Goal: Task Accomplishment & Management: Manage account settings

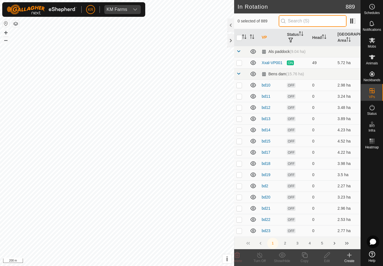
click at [327, 19] on input "text" at bounding box center [313, 21] width 68 height 12
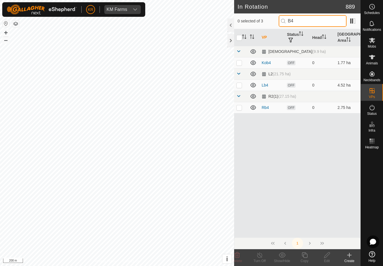
click at [320, 20] on input "B4" at bounding box center [313, 21] width 68 height 12
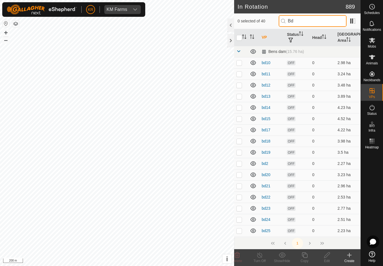
type input "Bd"
click at [240, 132] on p-checkbox at bounding box center [239, 130] width 6 height 4
click at [241, 131] on p-checkbox at bounding box center [239, 130] width 6 height 4
checkbox input "false"
click at [241, 52] on span at bounding box center [238, 51] width 4 height 4
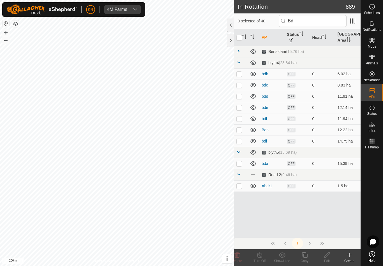
click at [240, 75] on p-checkbox at bounding box center [239, 74] width 6 height 4
checkbox input "true"
click at [240, 86] on p-checkbox at bounding box center [239, 85] width 6 height 4
checkbox input "true"
click at [244, 96] on td at bounding box center [240, 96] width 13 height 11
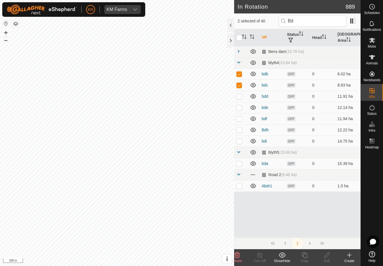
checkbox input "true"
click at [243, 108] on td at bounding box center [240, 107] width 13 height 11
checkbox input "true"
click at [242, 122] on td at bounding box center [240, 118] width 13 height 11
checkbox input "true"
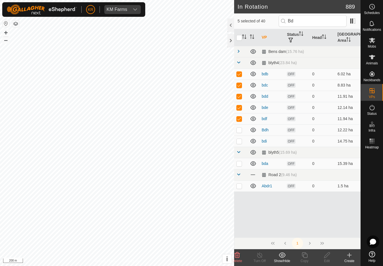
click at [244, 133] on td at bounding box center [240, 130] width 13 height 11
checkbox input "true"
click at [245, 141] on td at bounding box center [240, 141] width 13 height 11
checkbox input "true"
click at [238, 164] on p-checkbox at bounding box center [239, 164] width 6 height 4
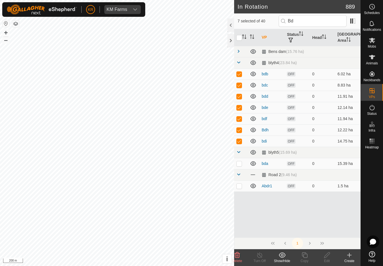
checkbox input "true"
click at [239, 189] on td at bounding box center [240, 186] width 13 height 11
checkbox input "true"
click at [241, 257] on delete-svg-icon at bounding box center [237, 255] width 22 height 7
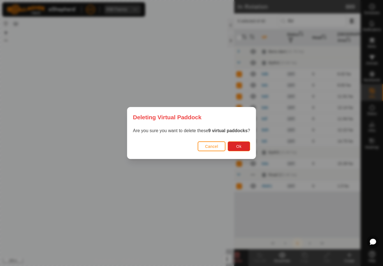
click at [241, 148] on span "Ok" at bounding box center [238, 146] width 5 height 4
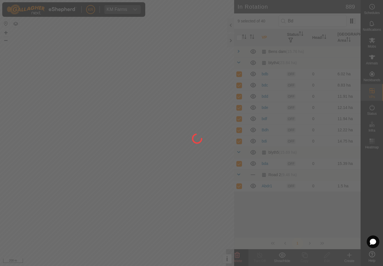
checkbox input "false"
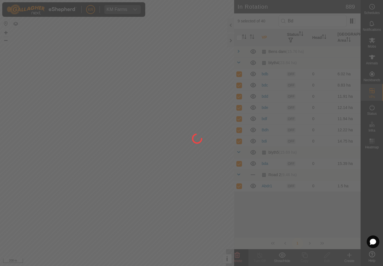
checkbox input "false"
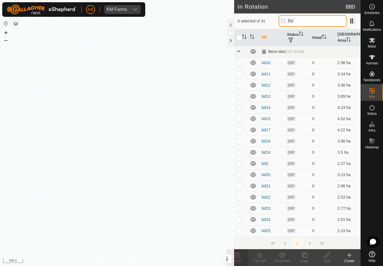
click at [314, 20] on input "Bd" at bounding box center [313, 21] width 68 height 12
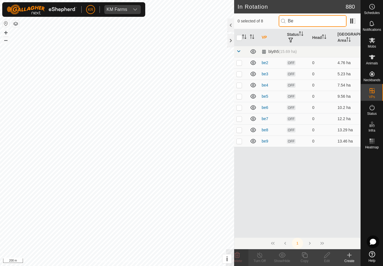
type input "Be"
click at [241, 38] on input "checkbox" at bounding box center [239, 38] width 6 height 6
checkbox input "true"
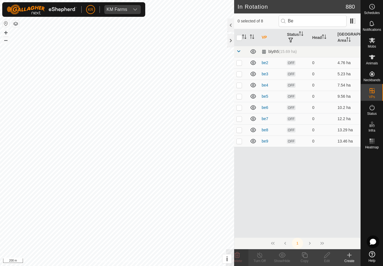
checkbox input "true"
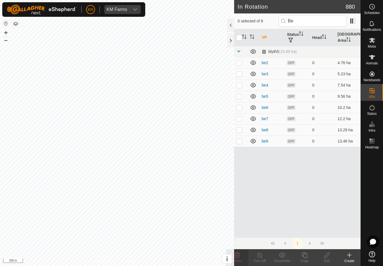
checkbox input "true"
click at [241, 257] on delete-svg-icon at bounding box center [237, 255] width 22 height 7
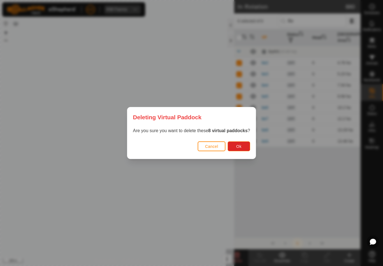
click at [243, 147] on button "Ok" at bounding box center [239, 147] width 22 height 10
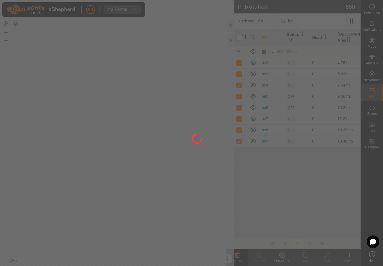
checkbox input "false"
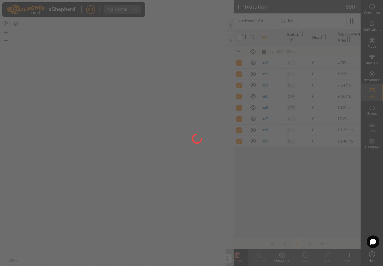
checkbox input "false"
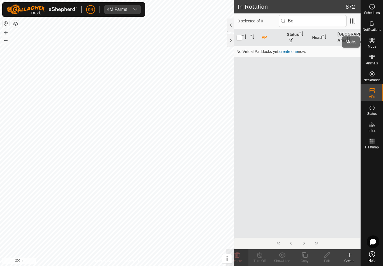
click at [374, 44] on es-mob-svg-icon at bounding box center [372, 40] width 10 height 9
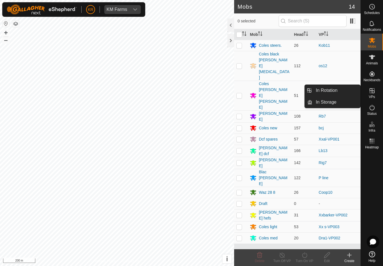
click at [338, 90] on link "In Rotation" at bounding box center [336, 90] width 48 height 11
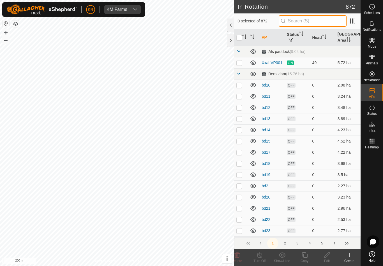
click at [317, 20] on input "text" at bounding box center [313, 21] width 68 height 12
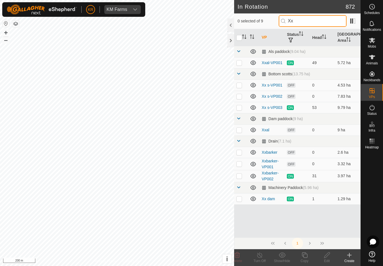
type input "Xx"
click at [240, 96] on p-checkbox at bounding box center [239, 96] width 6 height 4
checkbox input "true"
click at [330, 255] on icon at bounding box center [327, 255] width 7 height 7
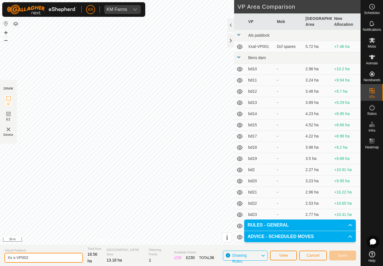
click at [45, 259] on input "Xx s-VP002" at bounding box center [43, 258] width 79 height 10
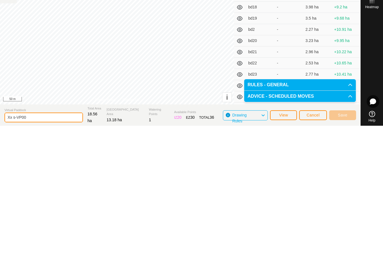
type input "Xx s-VP002"
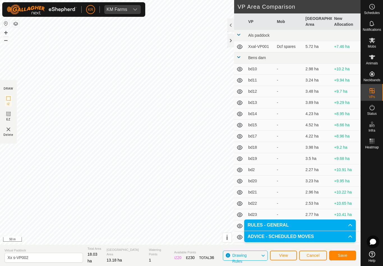
click at [345, 256] on span "Save" at bounding box center [343, 256] width 10 height 4
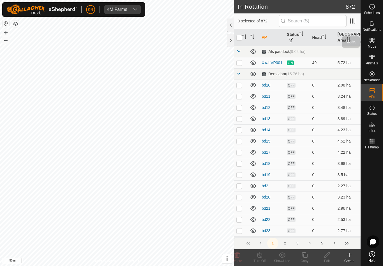
click at [372, 43] on icon at bounding box center [372, 40] width 7 height 7
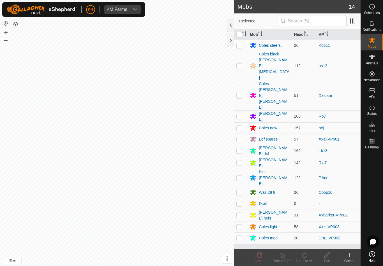
click at [239, 225] on p-checkbox at bounding box center [239, 227] width 6 height 4
checkbox input "true"
click at [305, 257] on icon at bounding box center [304, 255] width 7 height 7
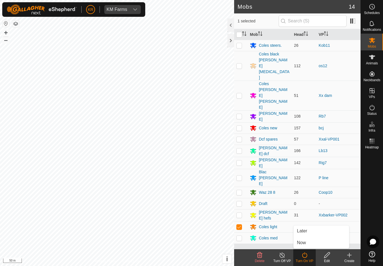
click at [306, 256] on icon at bounding box center [304, 255] width 7 height 7
click at [303, 251] on div "Turn On VP" at bounding box center [304, 258] width 22 height 17
click at [307, 243] on link "Now" at bounding box center [322, 243] width 56 height 11
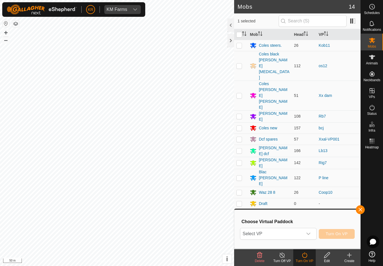
click at [362, 211] on span "button" at bounding box center [360, 210] width 4 height 4
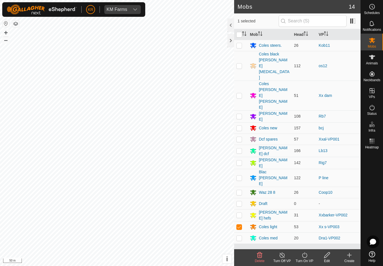
click at [302, 258] on icon at bounding box center [304, 255] width 7 height 7
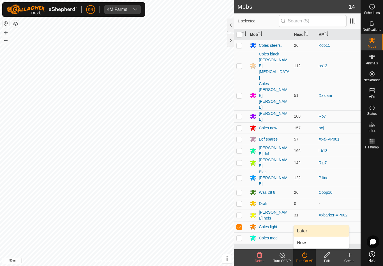
click at [310, 234] on link "Later" at bounding box center [322, 231] width 56 height 11
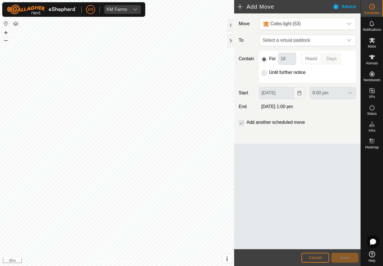
click at [350, 39] on icon "dropdown trigger" at bounding box center [349, 40] width 4 height 4
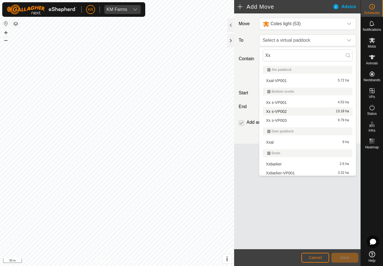
type input "Xx"
click at [294, 110] on div "Xx s-VP002 13.18 ha" at bounding box center [307, 112] width 83 height 4
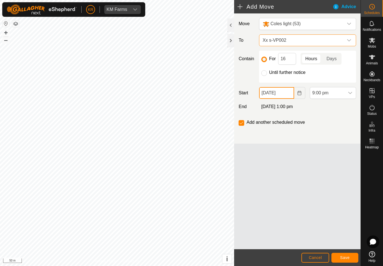
click at [285, 96] on input "18 Aug, 2025" at bounding box center [276, 93] width 35 height 12
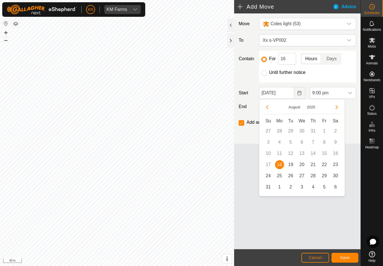
click at [291, 165] on span "19" at bounding box center [290, 164] width 9 height 9
type input "19 Aug, 2025"
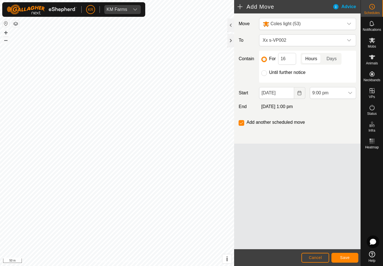
click at [344, 91] on span "9:00 pm" at bounding box center [327, 92] width 34 height 11
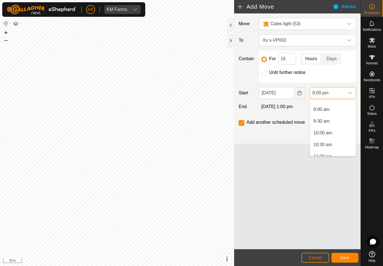
scroll to position [210, 0]
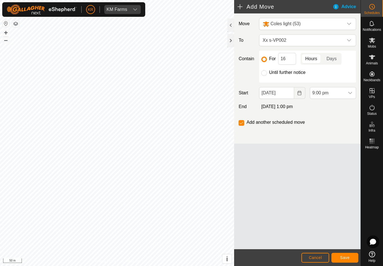
click at [318, 256] on span "Cancel" at bounding box center [315, 258] width 13 height 4
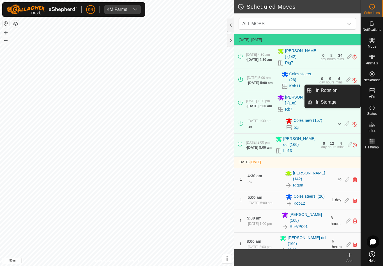
click at [336, 90] on span "In Rotation" at bounding box center [327, 90] width 22 height 7
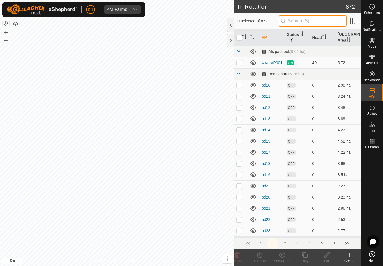
click at [323, 23] on input "text" at bounding box center [313, 21] width 68 height 12
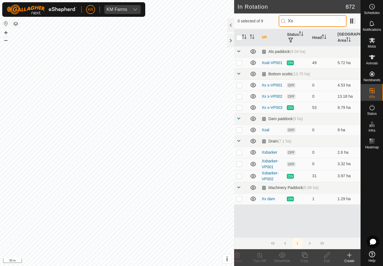
type input "Xx"
click at [239, 98] on p-checkbox at bounding box center [239, 96] width 6 height 4
checkbox input "true"
click at [330, 252] on icon at bounding box center [327, 255] width 7 height 7
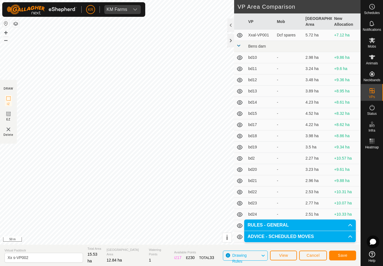
scroll to position [13, 0]
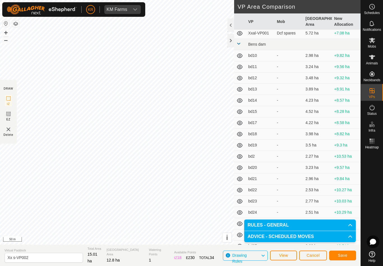
click at [348, 255] on button "Save" at bounding box center [342, 256] width 27 height 10
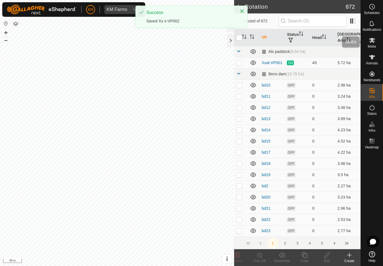
click at [371, 40] on icon at bounding box center [372, 40] width 7 height 7
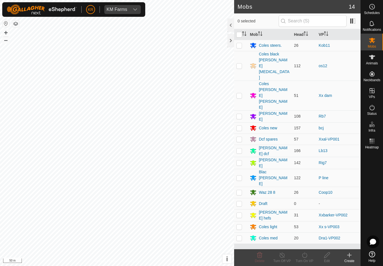
click at [240, 225] on p-checkbox at bounding box center [239, 227] width 6 height 4
checkbox input "true"
click at [302, 256] on icon at bounding box center [304, 255] width 7 height 7
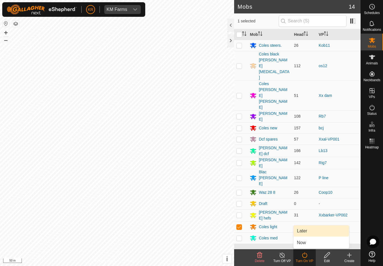
click at [309, 229] on link "Later" at bounding box center [322, 231] width 56 height 11
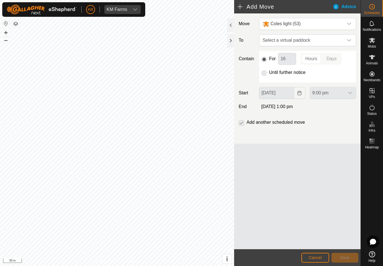
click at [342, 40] on span "Select a virtual paddock" at bounding box center [302, 40] width 83 height 11
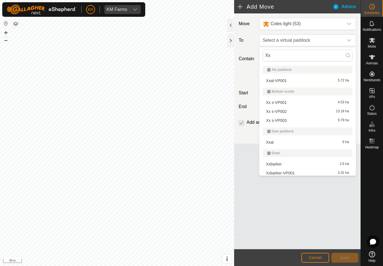
type input "Xx"
click at [297, 110] on div "Xx s-VP002 13.18 ha" at bounding box center [307, 112] width 83 height 4
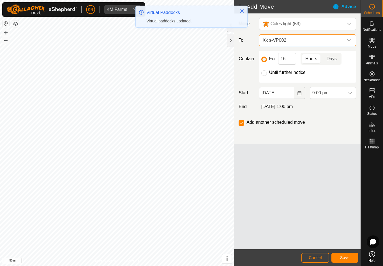
click at [266, 75] on input "Until further notice" at bounding box center [264, 73] width 6 height 6
radio input "true"
checkbox input "false"
click at [298, 93] on icon "Choose Date" at bounding box center [300, 93] width 4 height 4
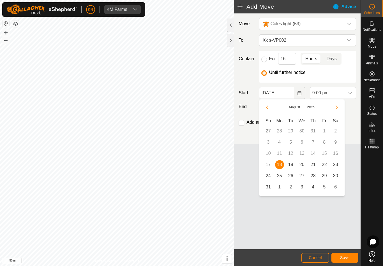
click at [292, 165] on span "19" at bounding box center [290, 164] width 9 height 9
type input "19 Aug, 2025"
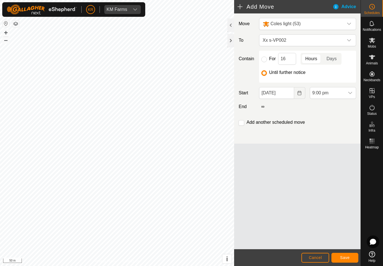
click at [340, 91] on span "9:00 pm" at bounding box center [327, 92] width 34 height 11
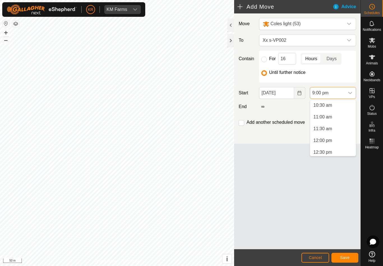
scroll to position [240, 0]
click at [328, 121] on span "11:00 am" at bounding box center [323, 124] width 19 height 7
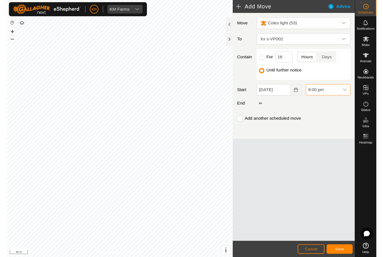
scroll to position [450, 0]
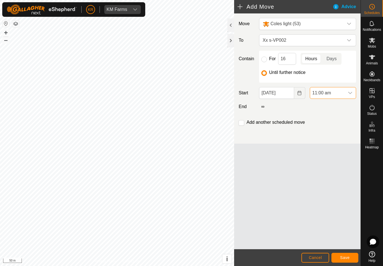
click at [344, 257] on span "Save" at bounding box center [345, 258] width 10 height 4
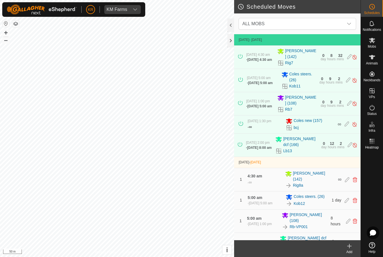
click at [374, 43] on icon at bounding box center [372, 40] width 7 height 7
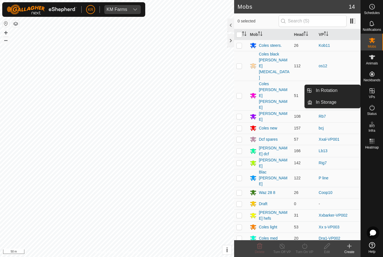
click at [343, 91] on link "In Rotation" at bounding box center [336, 90] width 48 height 11
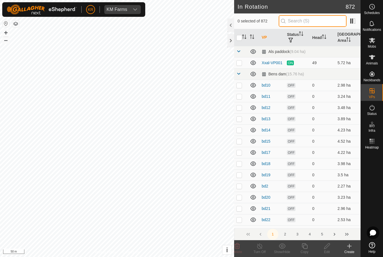
click at [326, 20] on input "text" at bounding box center [313, 21] width 68 height 12
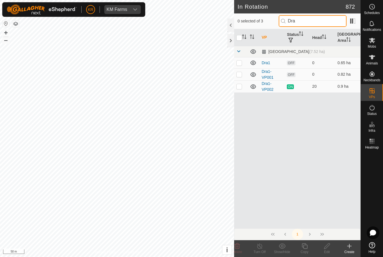
type input "Dra"
click at [238, 72] on p-checkbox at bounding box center [239, 74] width 6 height 4
checkbox input "true"
click at [329, 247] on icon at bounding box center [327, 246] width 7 height 7
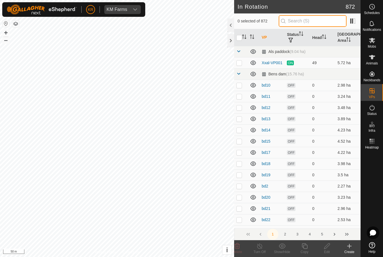
click at [336, 26] on input "text" at bounding box center [313, 21] width 68 height 12
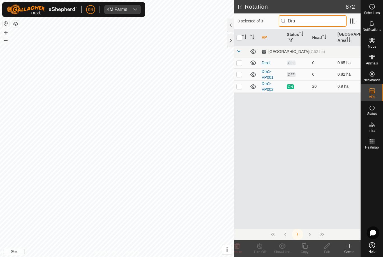
type input "Dra"
click at [241, 73] on p-checkbox at bounding box center [239, 74] width 6 height 4
checkbox input "true"
click at [328, 248] on icon at bounding box center [327, 246] width 7 height 7
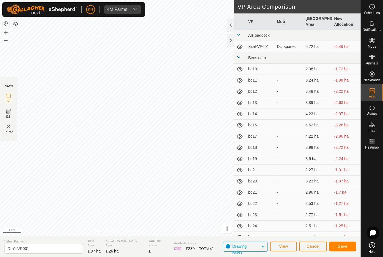
click at [345, 243] on button "Save" at bounding box center [342, 247] width 27 height 10
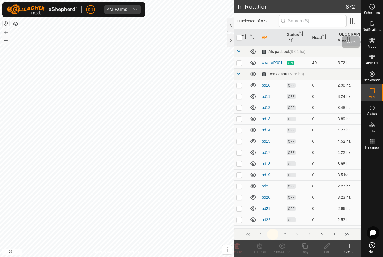
click at [372, 45] on span "Mobs" at bounding box center [372, 46] width 8 height 3
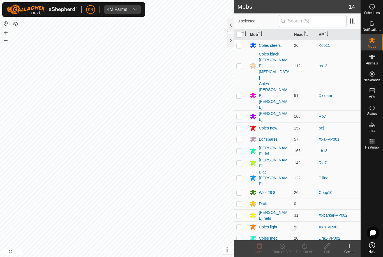
click at [239, 236] on p-checkbox at bounding box center [239, 238] width 6 height 4
checkbox input "true"
click at [306, 247] on icon at bounding box center [304, 246] width 7 height 7
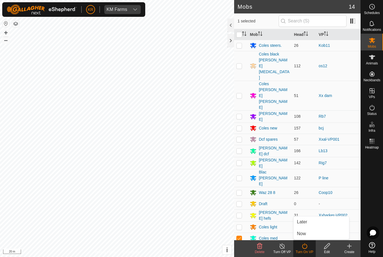
click at [320, 232] on link "Now" at bounding box center [322, 233] width 56 height 11
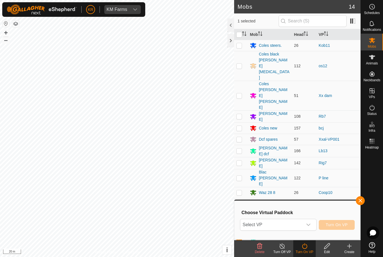
click at [292, 225] on span "Select VP" at bounding box center [271, 224] width 62 height 11
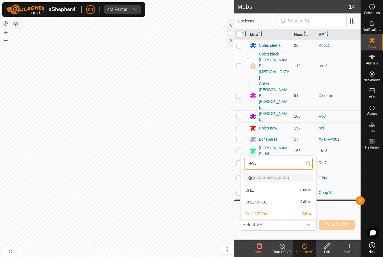
type input "DRA"
click at [275, 202] on div "Dra1-VP001 0.82 ha" at bounding box center [278, 202] width 69 height 7
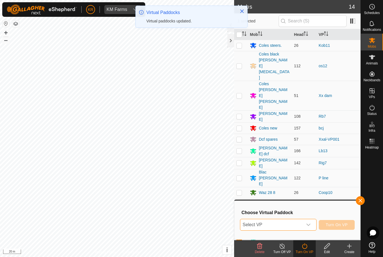
click at [301, 224] on span "Select VP" at bounding box center [271, 224] width 62 height 11
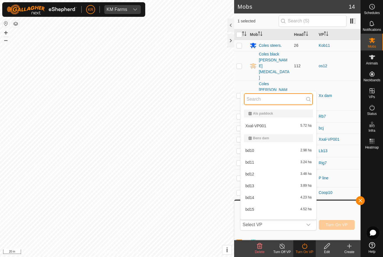
click at [270, 102] on input "text" at bounding box center [278, 99] width 69 height 12
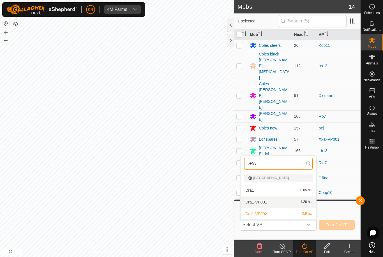
type input "DRA"
click at [284, 201] on div "Dra1-VP001 1.26 ha" at bounding box center [278, 202] width 69 height 7
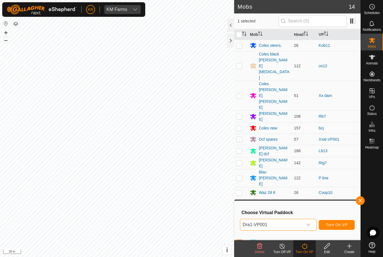
click at [342, 226] on span "Turn On VP" at bounding box center [337, 225] width 22 height 4
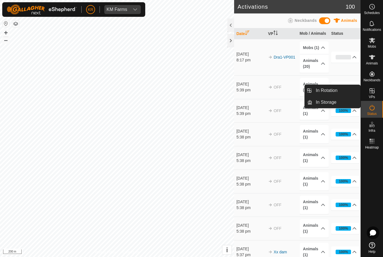
click at [351, 88] on link "In Rotation" at bounding box center [336, 90] width 48 height 11
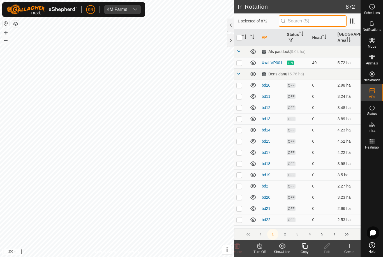
click at [316, 18] on input "text" at bounding box center [313, 21] width 68 height 12
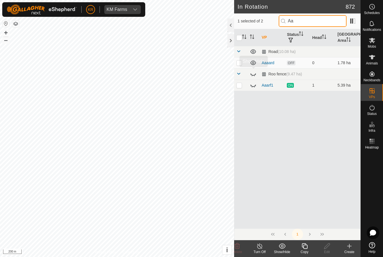
type input "Aa"
click at [253, 75] on icon at bounding box center [253, 74] width 7 height 7
click at [238, 86] on p-checkbox at bounding box center [239, 85] width 6 height 4
checkbox input "true"
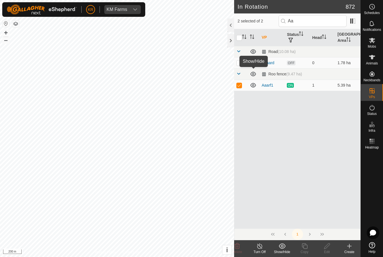
click at [235, 63] on td at bounding box center [240, 62] width 13 height 11
checkbox input "true"
click at [324, 194] on div "VP Status Head Grazing Area Road (10.08 ha) Aaaard OFF 0 1.78 ha Roo fence (9.4…" at bounding box center [297, 128] width 126 height 199
click at [237, 247] on icon at bounding box center [237, 246] width 5 height 6
click at [241, 86] on p-checkbox at bounding box center [239, 85] width 6 height 4
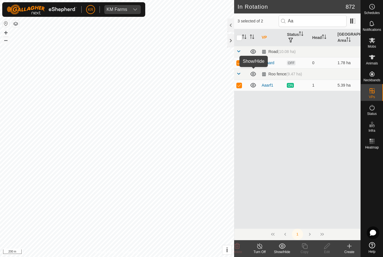
checkbox input "false"
click at [243, 61] on td at bounding box center [240, 62] width 13 height 11
checkbox input "false"
click at [298, 132] on div "VP Status Head Grazing Area Road (10.08 ha) Aaaard OFF 0 1.78 ha Roo fence (9.4…" at bounding box center [297, 128] width 126 height 199
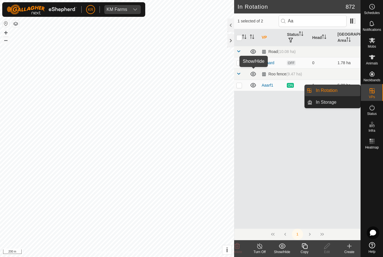
click at [341, 90] on link "In Rotation" at bounding box center [336, 90] width 48 height 11
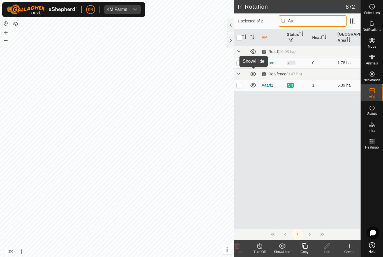
click at [322, 23] on input "Aa" at bounding box center [313, 21] width 68 height 12
type input "A"
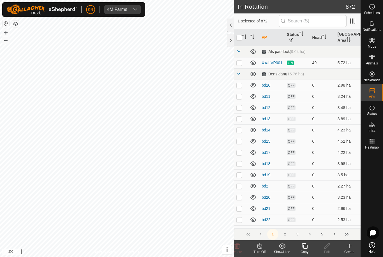
click at [246, 37] on icon "Activate to sort" at bounding box center [244, 36] width 4 height 4
click at [234, 34] on div at bounding box center [230, 40] width 7 height 13
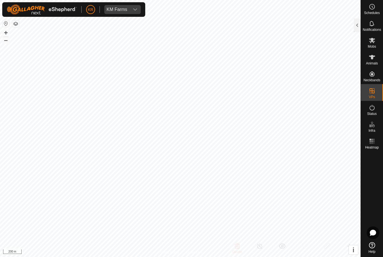
click at [355, 24] on div at bounding box center [357, 25] width 7 height 13
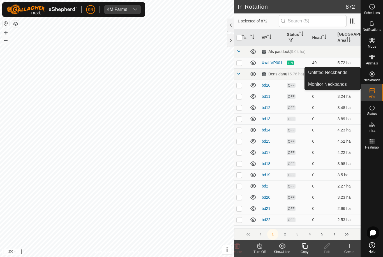
click at [340, 74] on span "Unfitted Neckbands" at bounding box center [327, 72] width 39 height 7
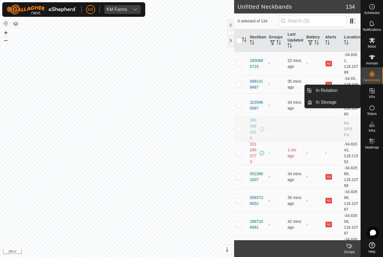
click at [345, 90] on link "In Rotation" at bounding box center [336, 90] width 48 height 11
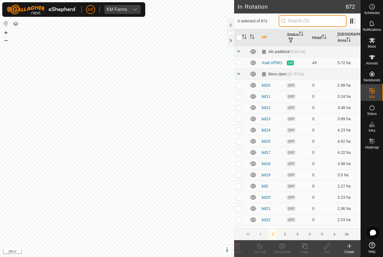
click at [324, 19] on input "text" at bounding box center [313, 21] width 68 height 12
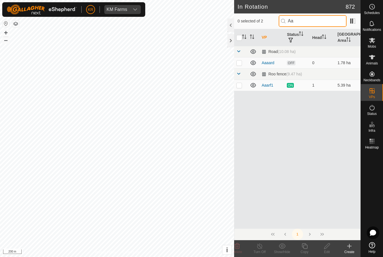
type input "Aa"
click at [242, 61] on p-checkbox at bounding box center [239, 63] width 6 height 4
checkbox input "true"
click at [239, 87] on td at bounding box center [240, 85] width 13 height 11
click at [240, 88] on td at bounding box center [240, 85] width 13 height 11
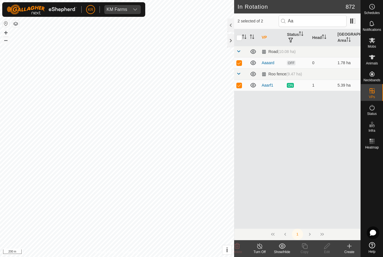
checkbox input "false"
click at [239, 248] on icon at bounding box center [237, 246] width 5 height 6
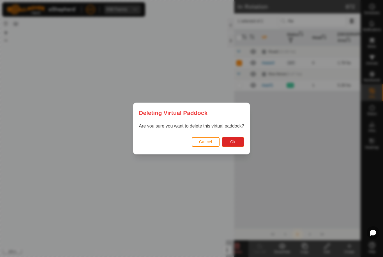
click at [235, 144] on span "Ok" at bounding box center [232, 142] width 5 height 4
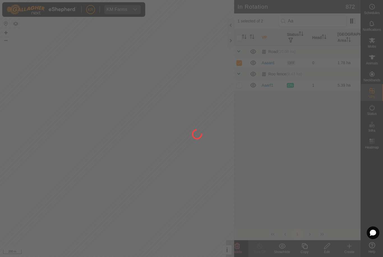
checkbox input "false"
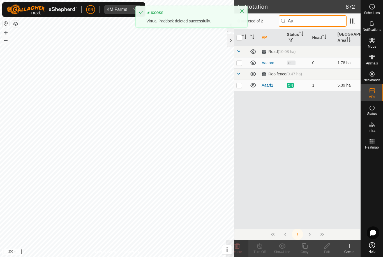
click at [326, 20] on input "Aa" at bounding box center [313, 21] width 68 height 12
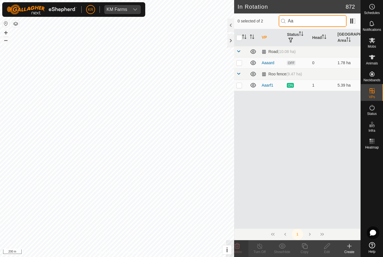
type input "A"
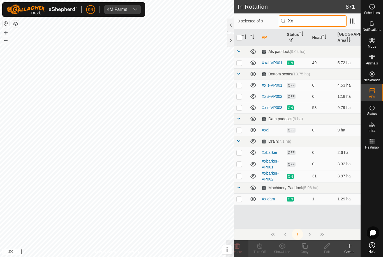
type input "Xx"
click at [239, 85] on p-checkbox at bounding box center [239, 85] width 6 height 4
checkbox input "true"
click at [240, 94] on p-checkbox at bounding box center [239, 96] width 6 height 4
checkbox input "true"
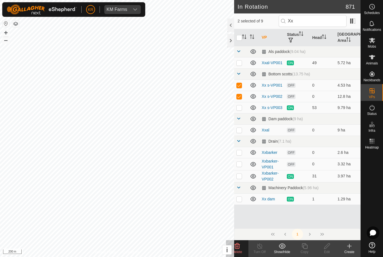
click at [241, 130] on p-checkbox at bounding box center [239, 130] width 6 height 4
checkbox input "true"
click at [239, 152] on p-checkbox at bounding box center [239, 152] width 6 height 4
checkbox input "true"
click at [240, 165] on p-checkbox at bounding box center [239, 164] width 6 height 4
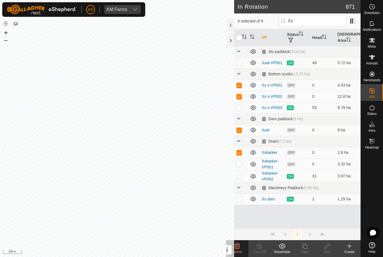
checkbox input "true"
click at [240, 199] on p-checkbox at bounding box center [239, 199] width 6 height 4
checkbox input "false"
click at [237, 247] on icon at bounding box center [237, 246] width 7 height 7
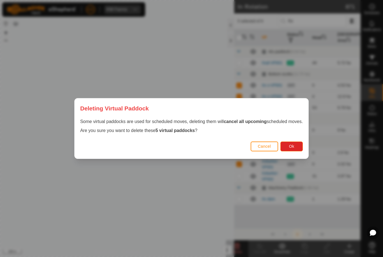
click at [294, 145] on span "Ok" at bounding box center [291, 146] width 5 height 4
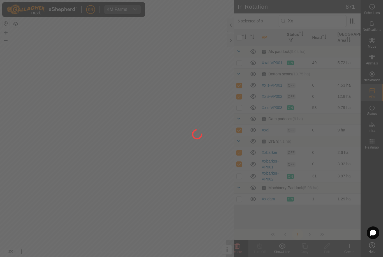
checkbox input "false"
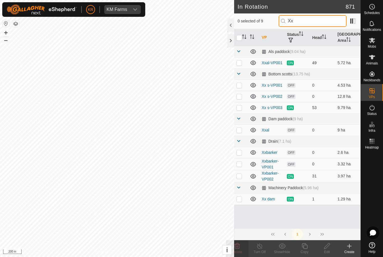
click at [318, 20] on input "Xx" at bounding box center [313, 21] width 68 height 12
type input "X"
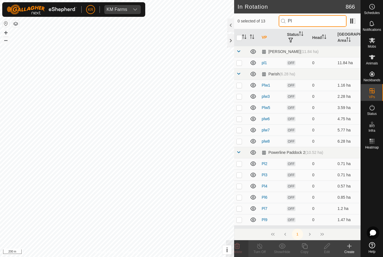
type input "Pl"
click at [240, 62] on p-checkbox at bounding box center [239, 63] width 6 height 4
checkbox input "true"
click at [241, 165] on p-checkbox at bounding box center [239, 164] width 6 height 4
checkbox input "true"
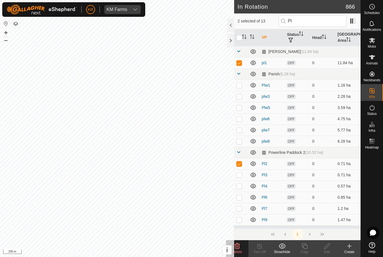
click at [242, 175] on p-checkbox at bounding box center [239, 175] width 6 height 4
checkbox input "true"
click at [246, 184] on td at bounding box center [240, 186] width 13 height 11
checkbox input "true"
click at [239, 198] on p-checkbox at bounding box center [239, 197] width 6 height 4
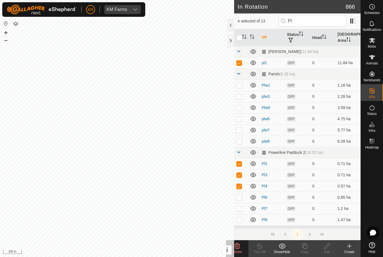
checkbox input "true"
click at [240, 210] on p-checkbox at bounding box center [239, 208] width 6 height 4
checkbox input "true"
click at [243, 217] on td at bounding box center [240, 219] width 13 height 11
checkbox input "true"
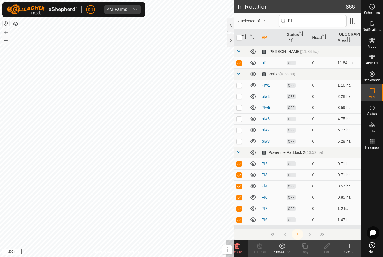
click at [236, 246] on icon at bounding box center [237, 246] width 5 height 6
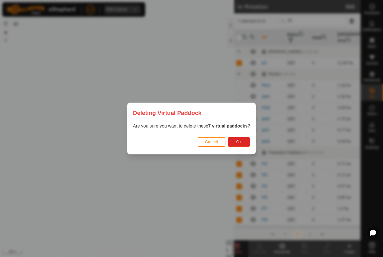
click at [243, 141] on button "Ok" at bounding box center [239, 142] width 22 height 10
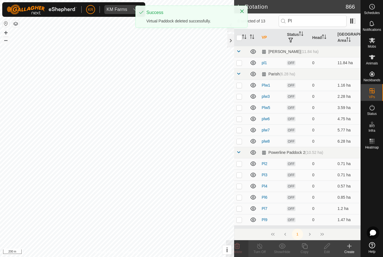
checkbox input "false"
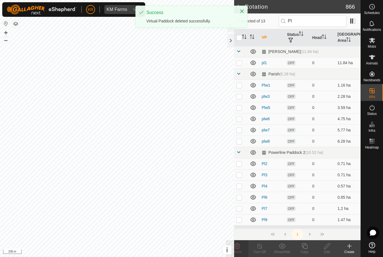
checkbox input "false"
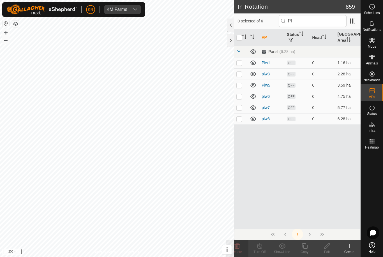
click at [241, 61] on p-checkbox at bounding box center [239, 63] width 6 height 4
checkbox input "true"
click at [241, 75] on p-checkbox at bounding box center [239, 74] width 6 height 4
checkbox input "true"
click at [240, 85] on p-checkbox at bounding box center [239, 85] width 6 height 4
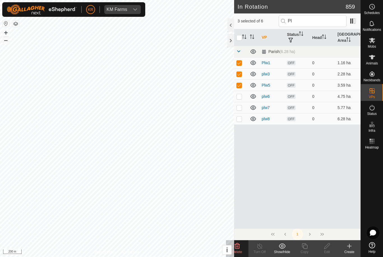
checkbox input "true"
click at [242, 93] on td at bounding box center [240, 96] width 13 height 11
checkbox input "true"
click at [241, 104] on td at bounding box center [240, 107] width 13 height 11
checkbox input "true"
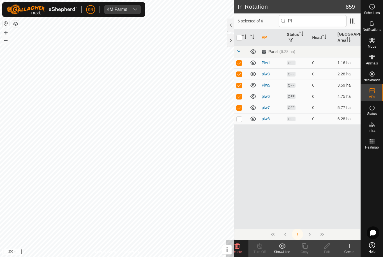
click at [239, 117] on p-checkbox at bounding box center [239, 119] width 6 height 4
checkbox input "true"
click at [235, 243] on icon at bounding box center [237, 246] width 7 height 7
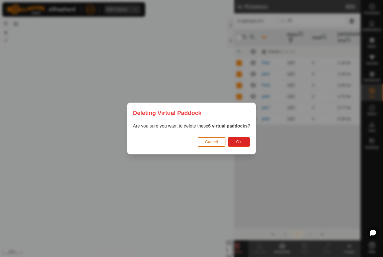
click at [242, 142] on span "Ok" at bounding box center [238, 142] width 5 height 4
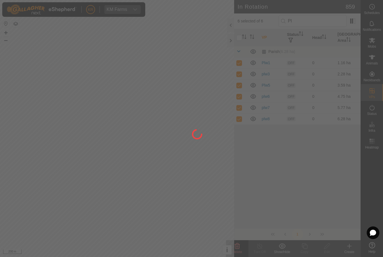
checkbox input "false"
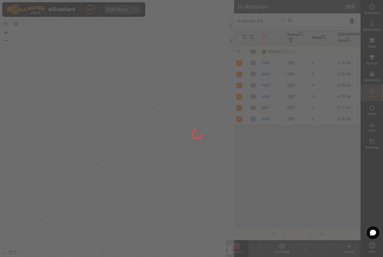
checkbox input "false"
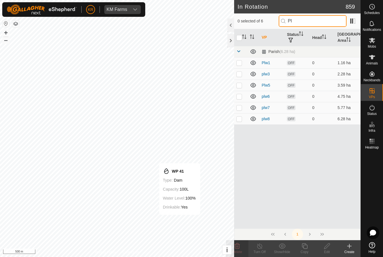
click at [310, 22] on input "Pl" at bounding box center [313, 21] width 68 height 12
type input "P"
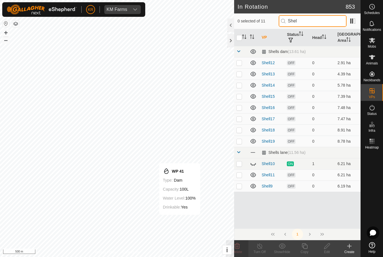
type input "Shel"
click at [255, 163] on icon at bounding box center [253, 164] width 6 height 2
click at [242, 186] on p-checkbox at bounding box center [239, 186] width 6 height 4
checkbox input "true"
click at [239, 179] on td at bounding box center [240, 174] width 13 height 11
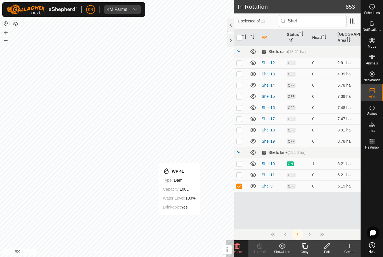
checkbox input "true"
click at [241, 142] on p-checkbox at bounding box center [239, 141] width 6 height 4
checkbox input "true"
click at [243, 130] on td at bounding box center [240, 130] width 13 height 11
checkbox input "true"
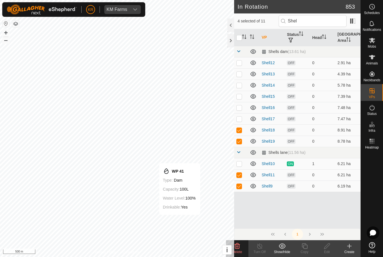
click at [243, 120] on td at bounding box center [240, 118] width 13 height 11
checkbox input "true"
click at [239, 108] on p-checkbox at bounding box center [239, 107] width 6 height 4
checkbox input "true"
click at [242, 95] on td at bounding box center [240, 96] width 13 height 11
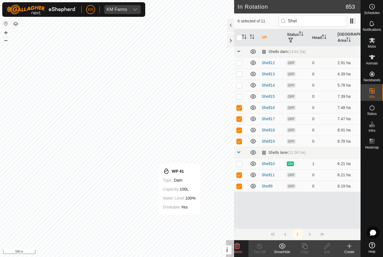
checkbox input "true"
click at [242, 84] on td at bounding box center [240, 85] width 13 height 11
checkbox input "true"
click at [243, 74] on td at bounding box center [240, 73] width 13 height 11
checkbox input "true"
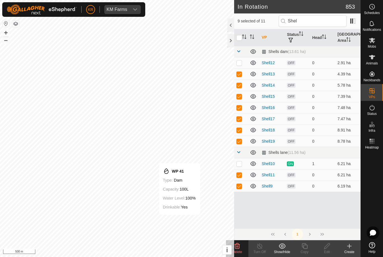
click at [243, 61] on td at bounding box center [240, 62] width 13 height 11
click at [239, 248] on icon at bounding box center [237, 246] width 7 height 7
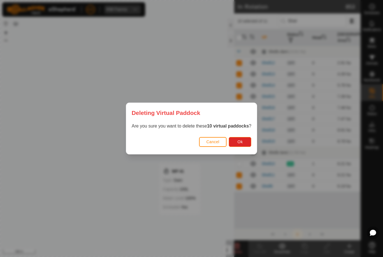
click at [243, 142] on span "Ok" at bounding box center [240, 142] width 5 height 4
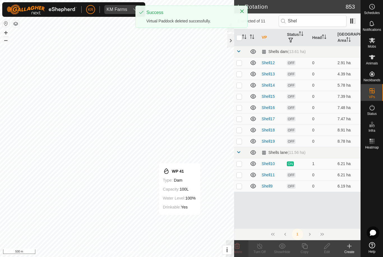
checkbox input "false"
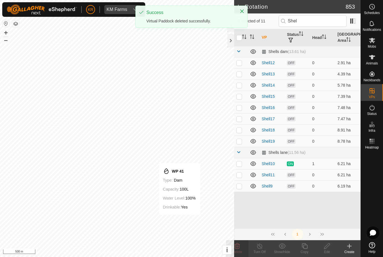
checkbox input "false"
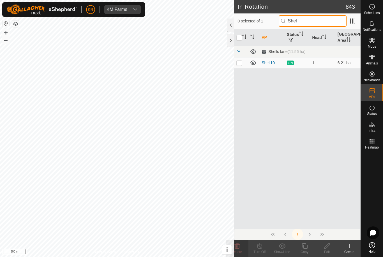
click at [326, 22] on input "Shel" at bounding box center [313, 21] width 68 height 12
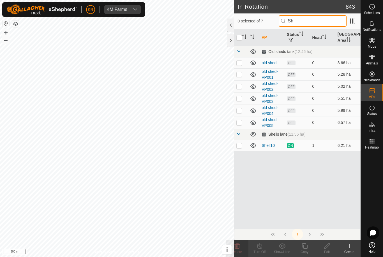
type input "S"
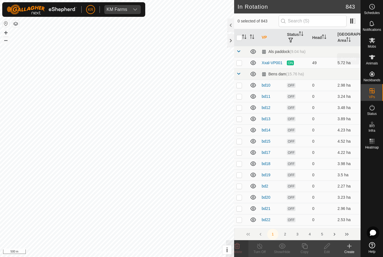
click at [372, 57] on icon at bounding box center [372, 57] width 6 height 4
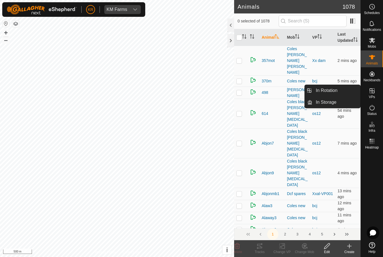
click at [355, 93] on link "In Rotation" at bounding box center [336, 90] width 48 height 11
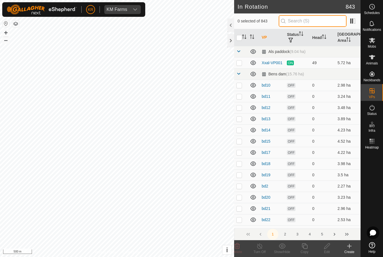
click at [311, 21] on input "text" at bounding box center [313, 21] width 68 height 12
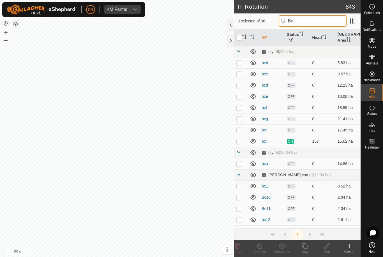
type input "Bc"
click at [241, 142] on p-checkbox at bounding box center [239, 141] width 6 height 4
checkbox input "true"
click at [306, 249] on icon at bounding box center [305, 246] width 6 height 6
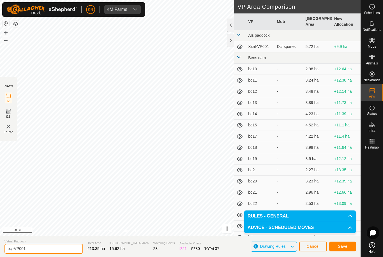
click at [43, 246] on input "bcj-VP001" at bounding box center [43, 249] width 79 height 10
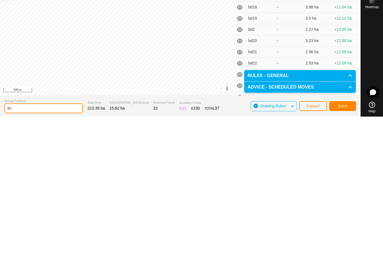
type input "b"
type input "Aablyth home"
click at [346, 244] on span "Save" at bounding box center [343, 246] width 10 height 4
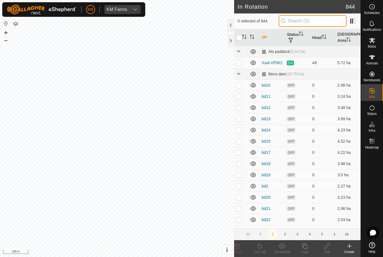
click at [325, 20] on input "text" at bounding box center [313, 21] width 68 height 12
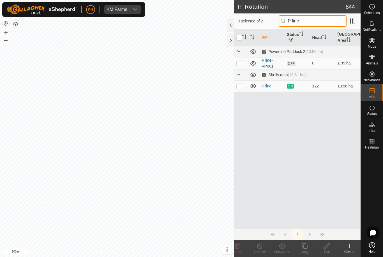
type input "P line"
click at [237, 61] on p-checkbox at bounding box center [239, 63] width 6 height 4
checkbox input "true"
click at [305, 246] on icon at bounding box center [304, 246] width 7 height 7
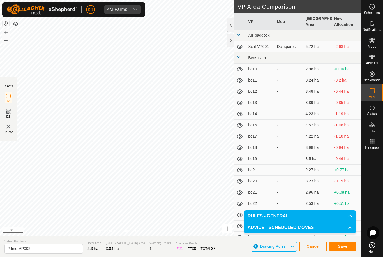
click at [342, 246] on span "Save" at bounding box center [343, 246] width 10 height 4
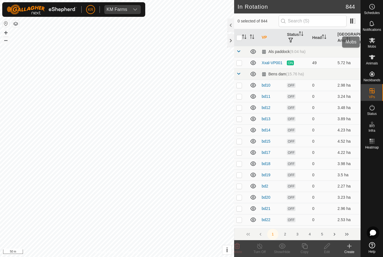
click at [373, 46] on span "Mobs" at bounding box center [372, 46] width 8 height 3
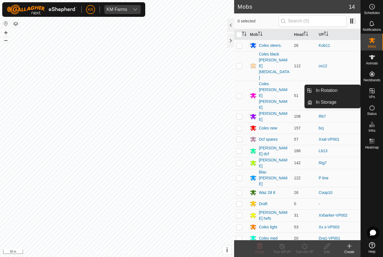
click at [351, 92] on link "In Rotation" at bounding box center [336, 90] width 48 height 11
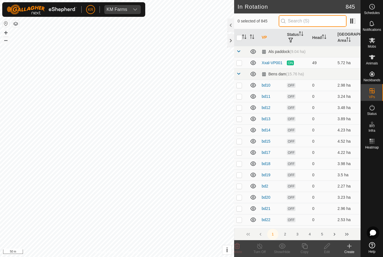
click at [319, 25] on input "text" at bounding box center [313, 21] width 68 height 12
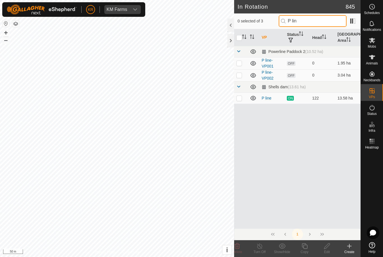
type input "P lin"
click at [241, 75] on p-checkbox at bounding box center [239, 75] width 6 height 4
checkbox input "true"
click at [330, 249] on icon at bounding box center [327, 246] width 7 height 7
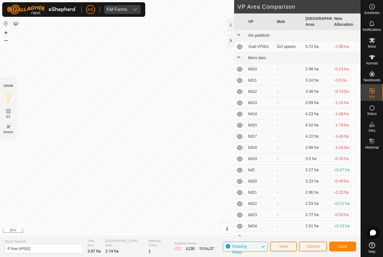
click at [340, 244] on span "Save" at bounding box center [343, 246] width 10 height 4
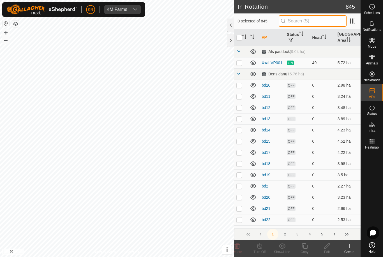
click at [313, 25] on input "text" at bounding box center [313, 21] width 68 height 12
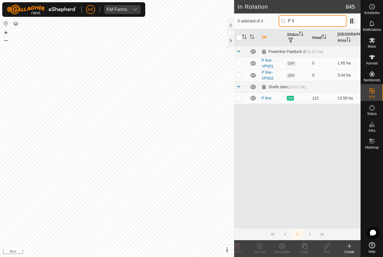
type input "P li"
click at [241, 74] on p-checkbox at bounding box center [239, 75] width 6 height 4
checkbox input "true"
click at [308, 253] on div "Copy" at bounding box center [304, 252] width 22 height 5
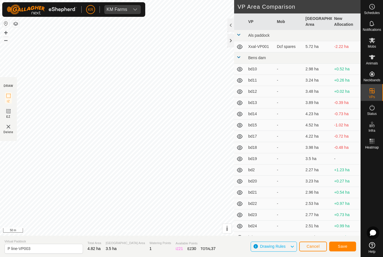
click at [339, 243] on button "Save" at bounding box center [342, 247] width 27 height 10
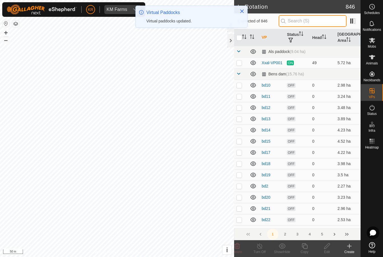
click at [318, 22] on input "text" at bounding box center [313, 21] width 68 height 12
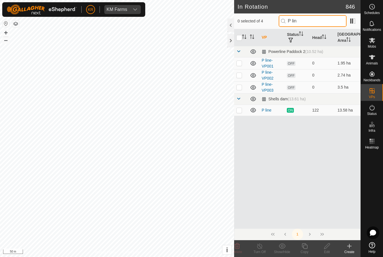
type input "P lin"
click at [246, 87] on td at bounding box center [240, 87] width 13 height 12
checkbox input "true"
click at [303, 247] on icon at bounding box center [305, 246] width 6 height 6
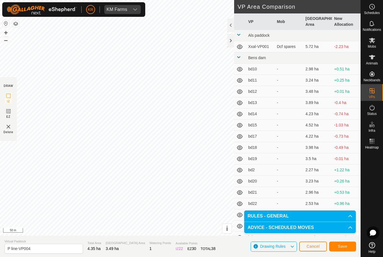
click at [344, 246] on span "Save" at bounding box center [343, 246] width 10 height 4
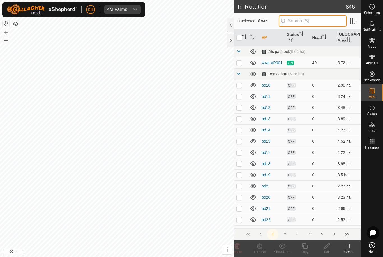
click at [322, 26] on input "text" at bounding box center [313, 21] width 68 height 12
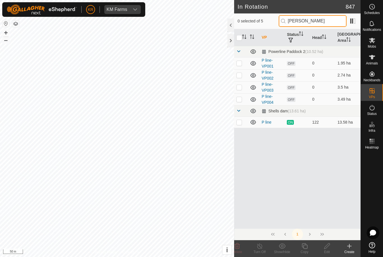
type input "P Lin"
click at [239, 101] on p-checkbox at bounding box center [239, 99] width 6 height 4
checkbox input "true"
click at [305, 249] on icon at bounding box center [305, 246] width 6 height 6
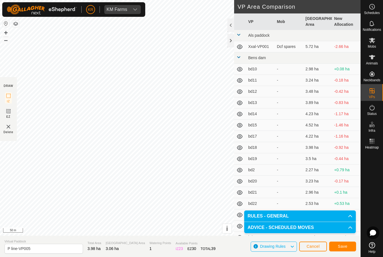
click at [348, 245] on button "Save" at bounding box center [342, 247] width 27 height 10
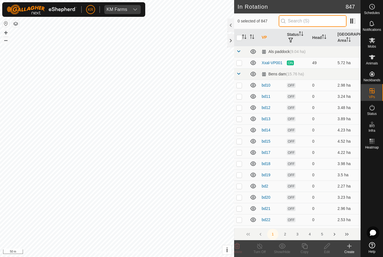
click at [315, 24] on input "text" at bounding box center [313, 21] width 68 height 12
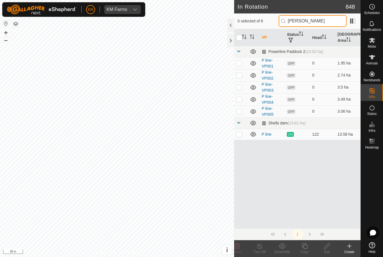
type input "P Lin"
click at [241, 111] on p-checkbox at bounding box center [239, 111] width 6 height 4
checkbox input "true"
click at [305, 248] on icon at bounding box center [304, 246] width 7 height 7
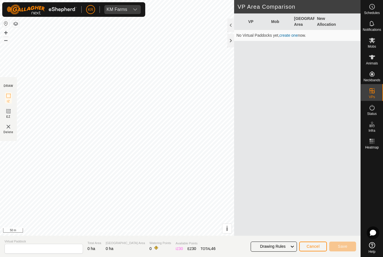
type input "P line-VP006"
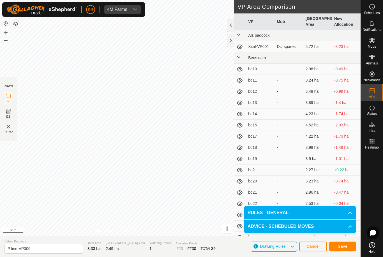
click at [343, 245] on span "Save" at bounding box center [343, 246] width 10 height 4
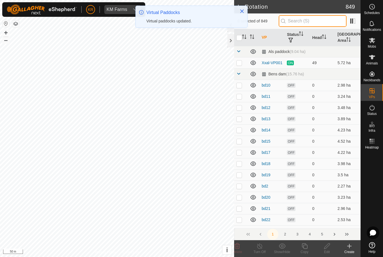
click at [327, 22] on input "text" at bounding box center [313, 21] width 68 height 12
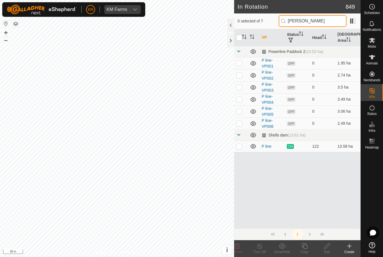
type input "P Lin"
click at [240, 125] on p-checkbox at bounding box center [239, 123] width 6 height 4
checkbox input "true"
click at [303, 246] on icon at bounding box center [304, 246] width 7 height 7
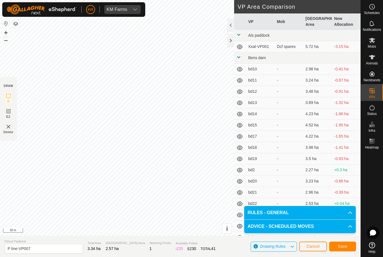
click at [346, 245] on span "Save" at bounding box center [343, 246] width 10 height 4
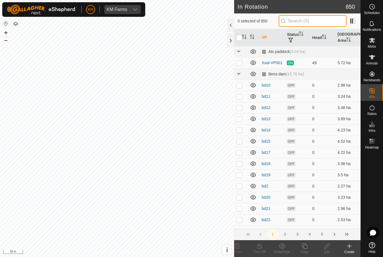
click at [315, 21] on input "text" at bounding box center [313, 21] width 68 height 12
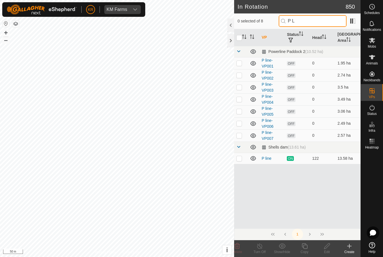
type input "P L"
click at [242, 137] on p-checkbox at bounding box center [239, 135] width 6 height 4
checkbox input "true"
click at [308, 251] on div "Copy" at bounding box center [304, 252] width 22 height 5
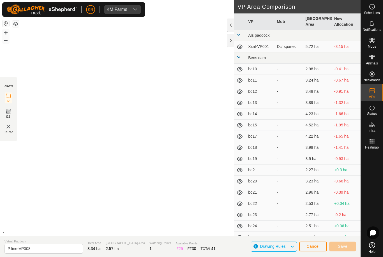
click at [308, 247] on span "Cancel" at bounding box center [313, 246] width 13 height 4
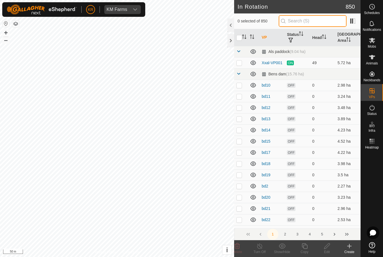
click at [319, 19] on input "text" at bounding box center [313, 21] width 68 height 12
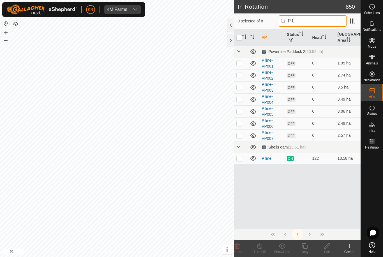
type input "P L"
click at [242, 136] on p-checkbox at bounding box center [239, 135] width 6 height 4
checkbox input "true"
click at [307, 248] on icon at bounding box center [304, 246] width 7 height 7
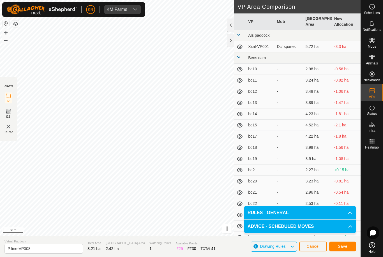
click at [348, 248] on button "Save" at bounding box center [342, 247] width 27 height 10
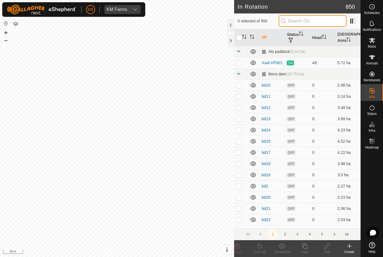
click at [324, 20] on input "text" at bounding box center [313, 21] width 68 height 12
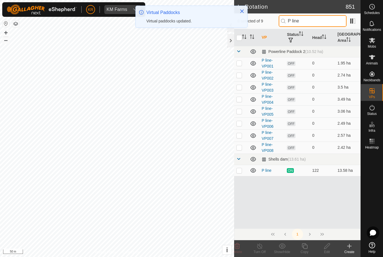
type input "P line"
click at [239, 148] on p-checkbox at bounding box center [239, 147] width 6 height 4
checkbox input "true"
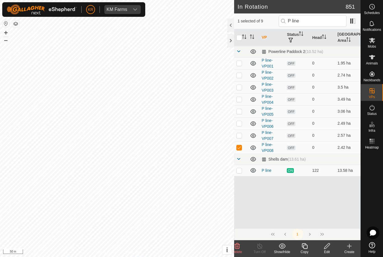
click at [301, 245] on icon at bounding box center [304, 246] width 7 height 7
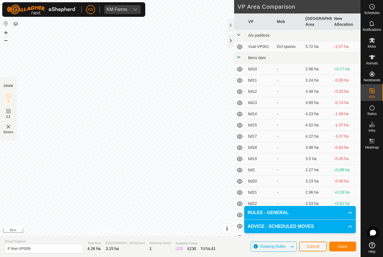
click at [343, 245] on span "Save" at bounding box center [343, 246] width 10 height 4
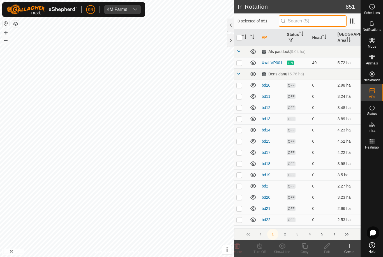
click at [309, 22] on input "text" at bounding box center [313, 21] width 68 height 12
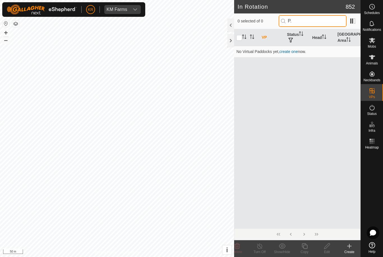
type input "P"
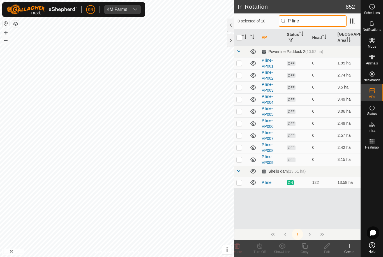
type input "P line"
click at [243, 161] on td at bounding box center [240, 160] width 13 height 12
checkbox input "true"
click at [301, 248] on icon at bounding box center [304, 246] width 7 height 7
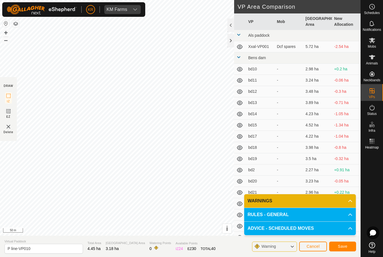
click at [347, 247] on button "Save" at bounding box center [342, 247] width 27 height 10
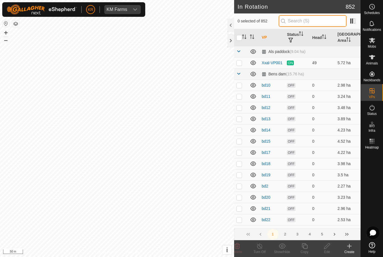
click at [323, 20] on input "text" at bounding box center [313, 21] width 68 height 12
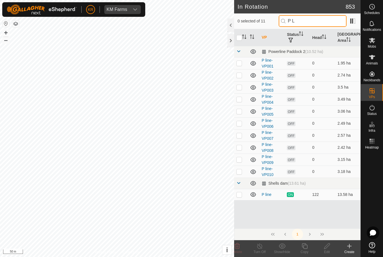
type input "P L"
click at [245, 170] on td at bounding box center [240, 172] width 13 height 12
checkbox input "true"
click at [305, 248] on icon at bounding box center [304, 246] width 7 height 7
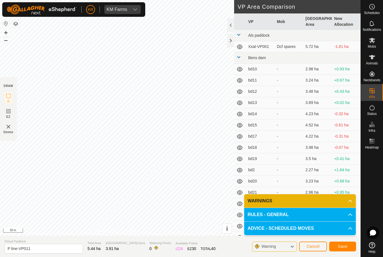
click at [342, 245] on span "Save" at bounding box center [343, 246] width 10 height 4
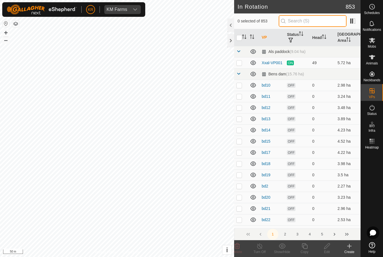
click at [324, 18] on input "text" at bounding box center [313, 21] width 68 height 12
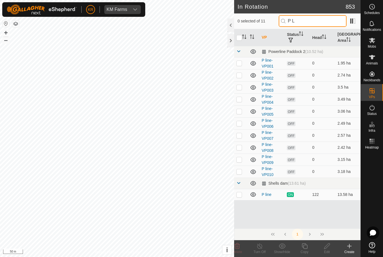
type input "P L"
click at [243, 171] on td at bounding box center [240, 172] width 13 height 12
checkbox input "true"
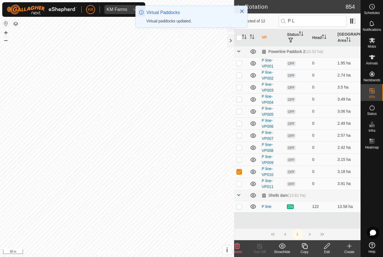
click at [238, 173] on p-checkbox at bounding box center [239, 171] width 6 height 4
checkbox input "false"
click at [241, 185] on p-checkbox at bounding box center [239, 183] width 6 height 4
checkbox input "true"
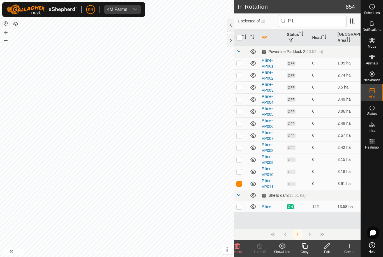
click at [304, 248] on icon at bounding box center [305, 246] width 6 height 6
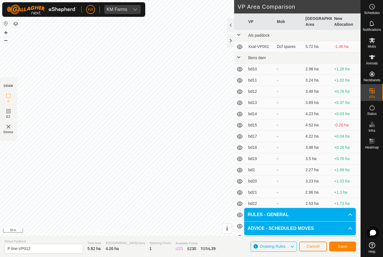
click at [343, 245] on span "Save" at bounding box center [343, 246] width 10 height 4
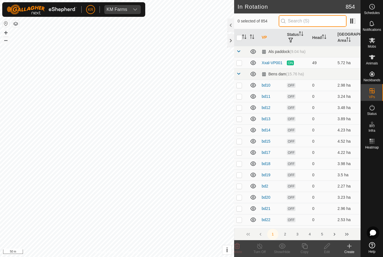
click at [319, 20] on input "text" at bounding box center [313, 21] width 68 height 12
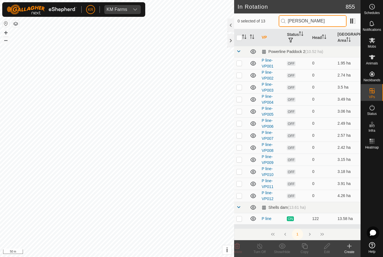
type input "P Lin"
click at [240, 199] on td at bounding box center [240, 196] width 13 height 12
checkbox input "true"
click at [302, 247] on icon at bounding box center [305, 246] width 6 height 6
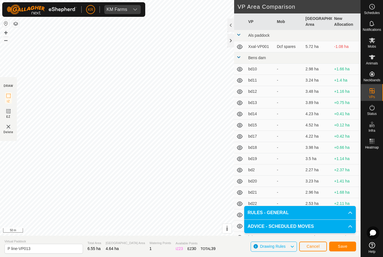
click at [346, 247] on span "Save" at bounding box center [343, 246] width 10 height 4
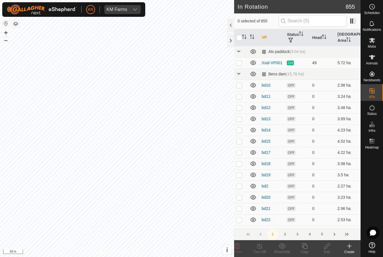
click at [319, 30] on th "Head" at bounding box center [322, 37] width 25 height 17
click at [327, 21] on input "text" at bounding box center [313, 21] width 68 height 12
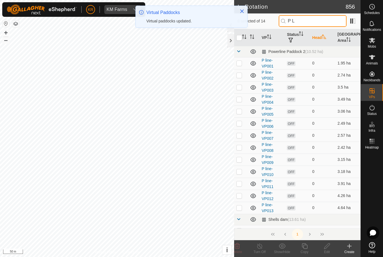
type input "P L"
click at [238, 209] on p-checkbox at bounding box center [239, 208] width 6 height 4
checkbox input "true"
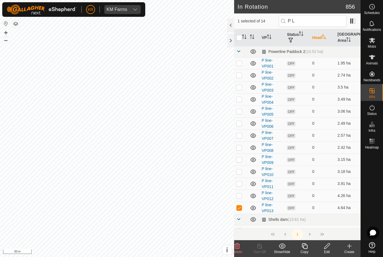
click at [331, 248] on edit-svg-icon at bounding box center [327, 246] width 22 height 7
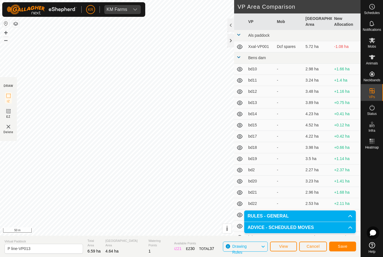
click at [345, 244] on button "Save" at bounding box center [342, 247] width 27 height 10
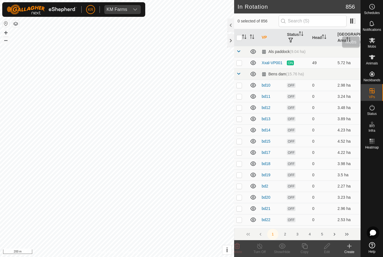
click at [374, 42] on icon at bounding box center [372, 40] width 6 height 5
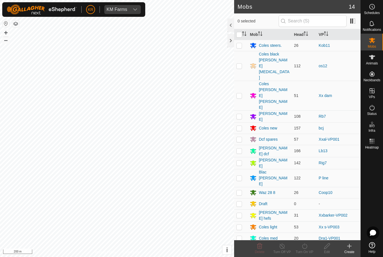
click at [241, 176] on p-checkbox at bounding box center [239, 178] width 6 height 4
checkbox input "true"
click at [302, 244] on icon at bounding box center [304, 246] width 7 height 7
click at [315, 219] on link "Later" at bounding box center [322, 221] width 56 height 11
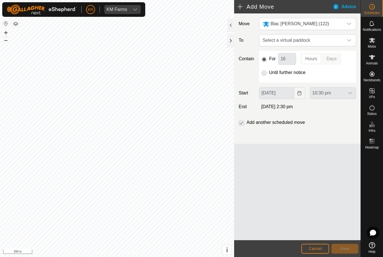
click at [342, 40] on span "Select a virtual paddock" at bounding box center [302, 40] width 83 height 11
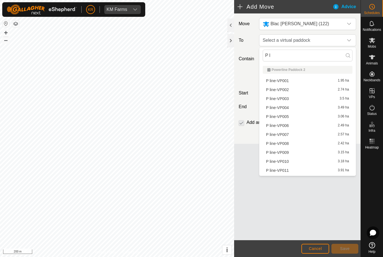
type input "P l"
click at [343, 80] on span "1.95 ha" at bounding box center [343, 81] width 11 height 4
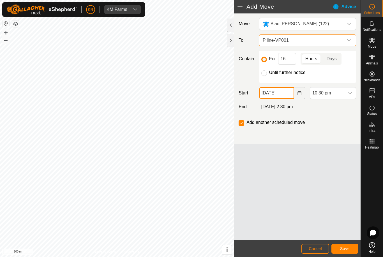
click at [283, 91] on input "18 Aug, 2025" at bounding box center [276, 93] width 35 height 12
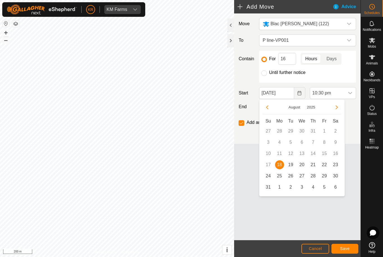
click at [293, 165] on span "19" at bounding box center [290, 164] width 9 height 9
type input "19 Aug, 2025"
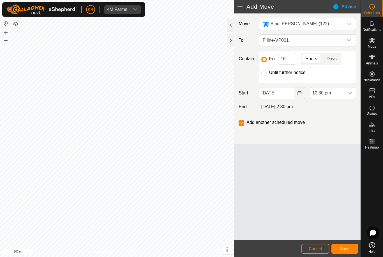
click at [341, 93] on span "10:30 pm" at bounding box center [327, 92] width 34 height 11
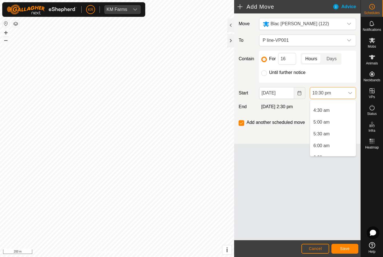
scroll to position [105, 0]
click at [335, 117] on li "5:00 am" at bounding box center [333, 118] width 46 height 11
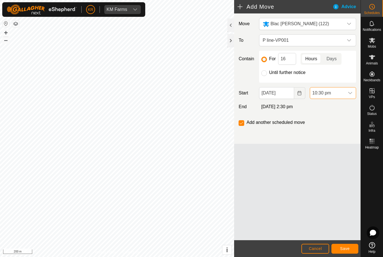
scroll to position [485, 0]
click at [346, 246] on span "Save" at bounding box center [345, 248] width 10 height 4
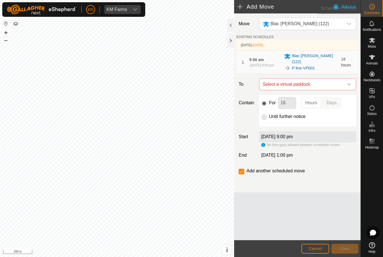
click at [376, 7] on es-schedule-vp-svg-icon at bounding box center [372, 6] width 10 height 9
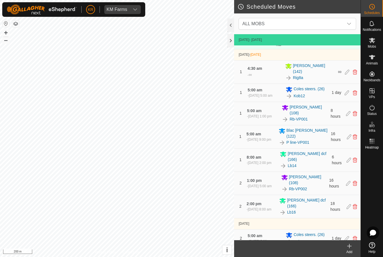
scroll to position [108, 0]
click at [347, 138] on icon at bounding box center [349, 136] width 4 height 5
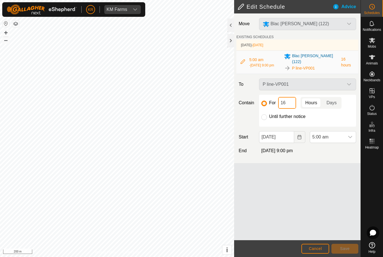
click at [291, 102] on input "16" at bounding box center [287, 103] width 18 height 12
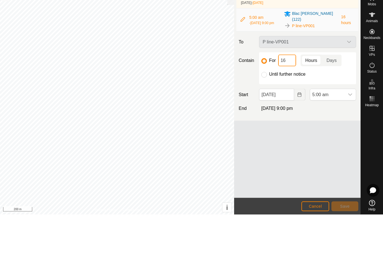
type input "1"
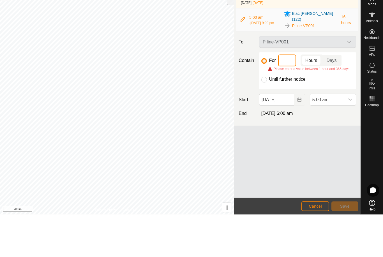
type input "8"
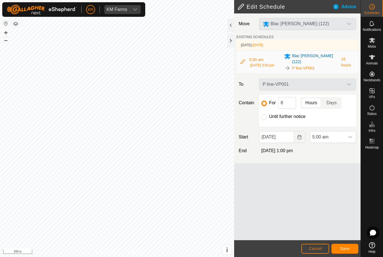
click at [340, 245] on button "Save" at bounding box center [344, 249] width 27 height 10
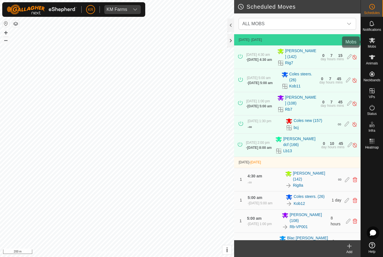
click at [376, 45] on span "Mobs" at bounding box center [372, 46] width 8 height 3
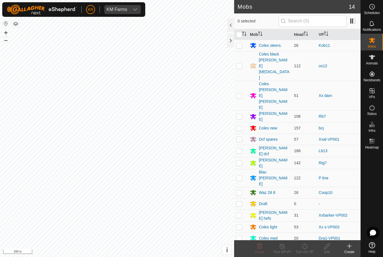
click at [241, 176] on p-checkbox at bounding box center [239, 178] width 6 height 4
checkbox input "true"
click at [306, 248] on icon at bounding box center [304, 246] width 7 height 7
click at [309, 223] on link "Later" at bounding box center [322, 221] width 56 height 11
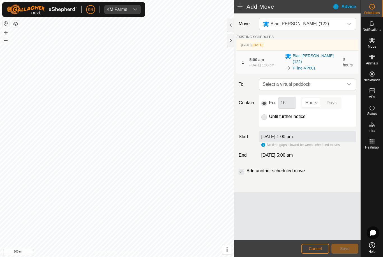
click at [347, 83] on icon "dropdown trigger" at bounding box center [349, 84] width 4 height 4
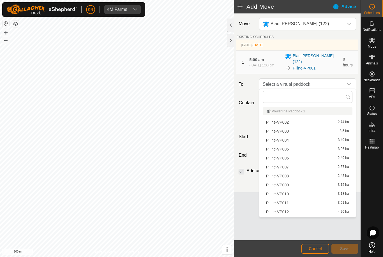
click at [303, 121] on div "P line-VP002 2.74 ha" at bounding box center [307, 122] width 83 height 4
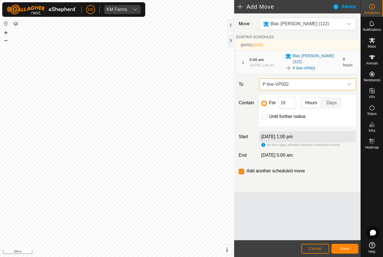
click at [348, 253] on button "Save" at bounding box center [344, 249] width 27 height 10
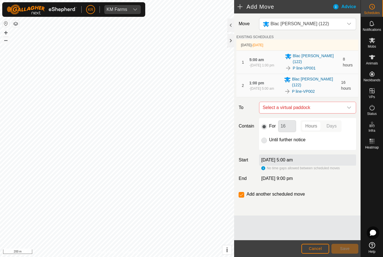
click at [348, 105] on icon "dropdown trigger" at bounding box center [349, 107] width 4 height 4
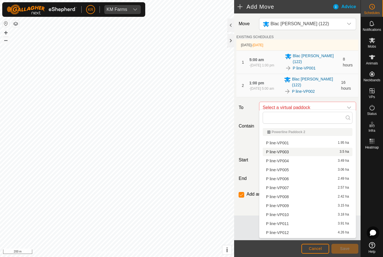
click at [297, 151] on div "P line-VP003 3.5 ha" at bounding box center [307, 152] width 83 height 4
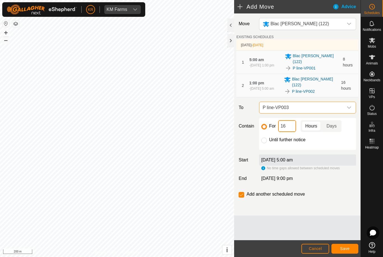
click at [289, 123] on input "16" at bounding box center [287, 126] width 18 height 12
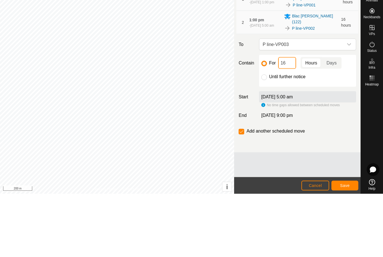
type input "1"
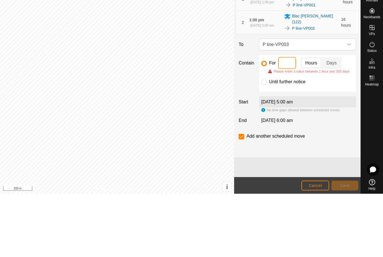
type input "8"
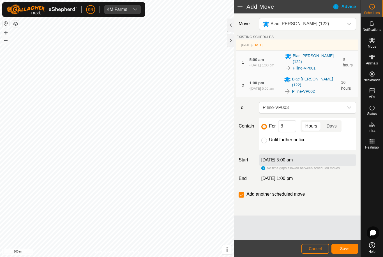
click at [343, 244] on button "Save" at bounding box center [344, 249] width 27 height 10
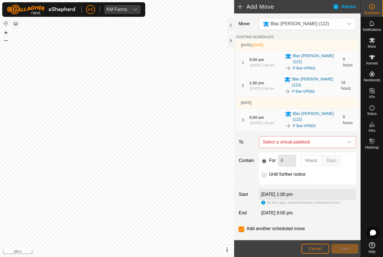
click at [349, 140] on icon "dropdown trigger" at bounding box center [349, 142] width 4 height 4
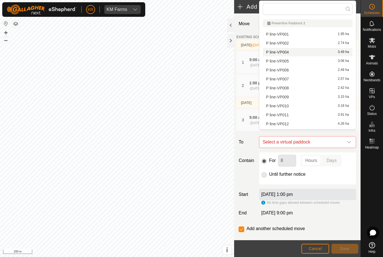
click at [295, 54] on div "P line-VP004 3.49 ha" at bounding box center [307, 52] width 83 height 4
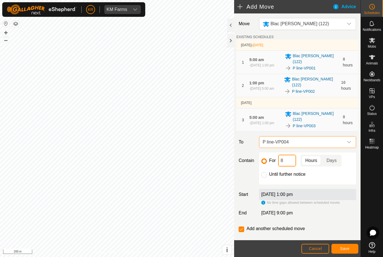
click at [288, 156] on input "8" at bounding box center [287, 161] width 18 height 12
click at [348, 244] on button "Save" at bounding box center [344, 249] width 27 height 10
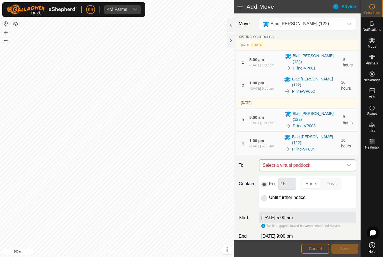
click at [347, 163] on icon "dropdown trigger" at bounding box center [349, 165] width 4 height 4
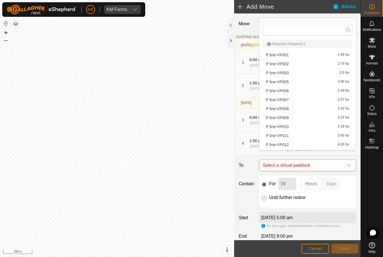
click at [299, 84] on div "P line-VP005 3.06 ha" at bounding box center [307, 82] width 83 height 4
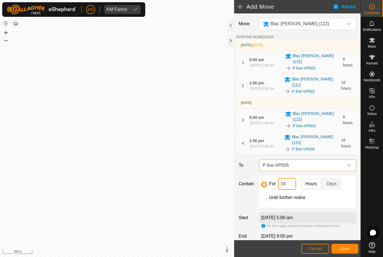
click at [292, 178] on input "16" at bounding box center [287, 184] width 18 height 12
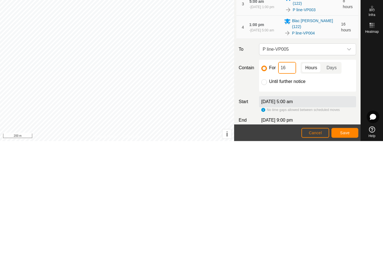
type input "1"
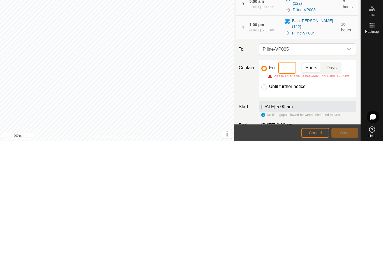
type input "8"
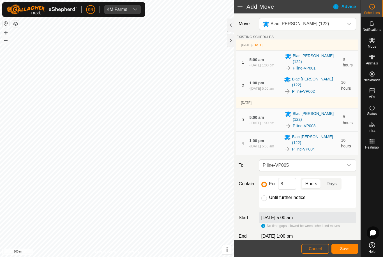
click at [346, 247] on span "Save" at bounding box center [345, 248] width 10 height 4
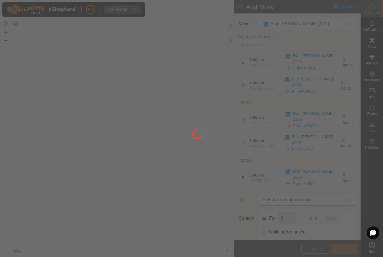
click at [346, 189] on div at bounding box center [191, 128] width 383 height 257
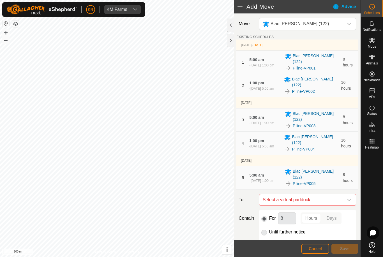
click at [349, 198] on icon "dropdown trigger" at bounding box center [349, 200] width 4 height 4
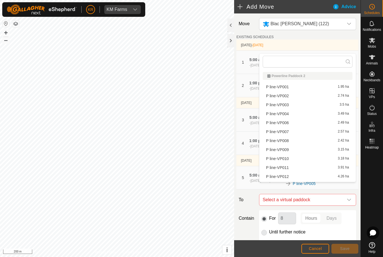
click at [251, 220] on div "Contain For 8 Hours Days Until further notice" at bounding box center [297, 226] width 122 height 32
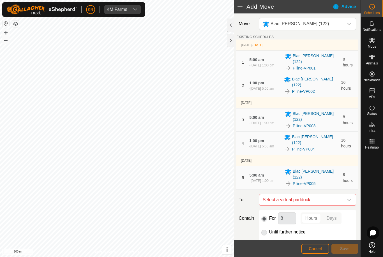
click at [349, 198] on icon "dropdown trigger" at bounding box center [349, 200] width 4 height 4
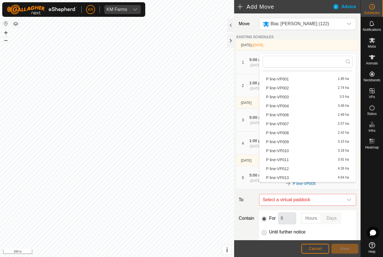
scroll to position [8, 0]
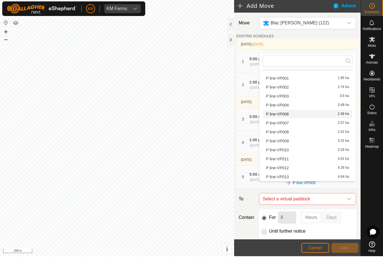
click at [288, 113] on span "P line-VP006" at bounding box center [277, 115] width 23 height 4
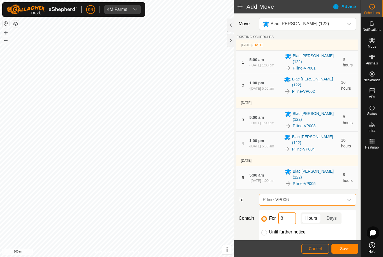
click at [291, 213] on input "8" at bounding box center [287, 219] width 18 height 12
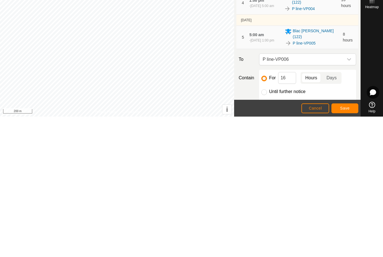
click at [345, 244] on button "Save" at bounding box center [344, 249] width 27 height 10
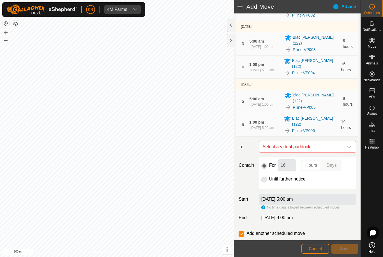
scroll to position [76, 0]
click at [350, 145] on icon "dropdown trigger" at bounding box center [349, 147] width 4 height 4
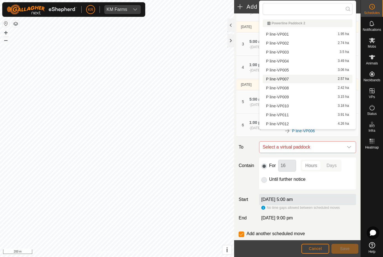
click at [294, 79] on div "P line-VP007 2.57 ha" at bounding box center [307, 79] width 83 height 4
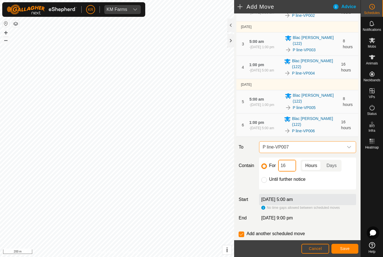
click at [292, 160] on input "16" at bounding box center [287, 166] width 18 height 12
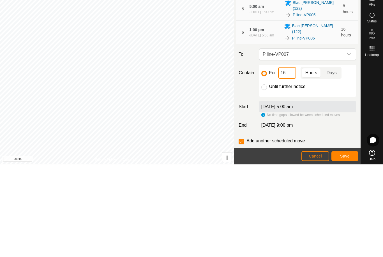
type input "1"
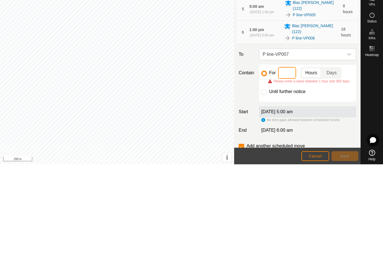
type input "8"
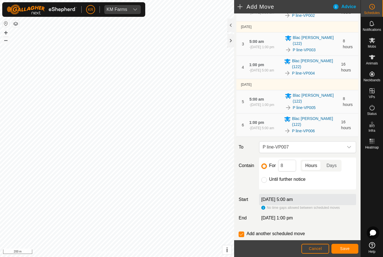
click at [342, 245] on button "Save" at bounding box center [344, 249] width 27 height 10
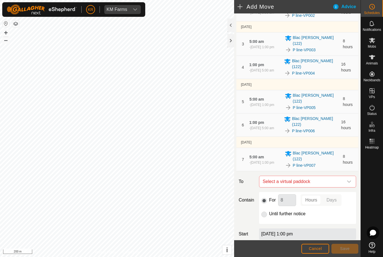
click at [351, 179] on icon "dropdown trigger" at bounding box center [349, 181] width 4 height 4
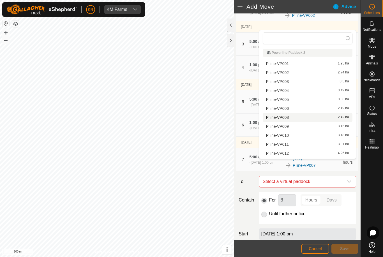
click at [291, 118] on div "P line-VP008 2.42 ha" at bounding box center [307, 118] width 83 height 4
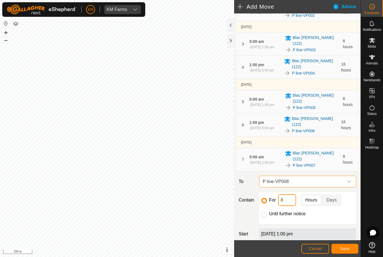
click at [292, 194] on input "8" at bounding box center [287, 200] width 18 height 12
click at [346, 246] on button "Save" at bounding box center [344, 249] width 27 height 10
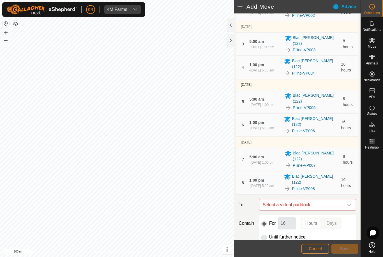
click at [343, 199] on span "Select a virtual paddock" at bounding box center [302, 204] width 83 height 11
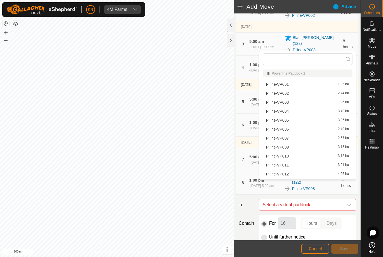
click at [288, 149] on span "P line-VP009" at bounding box center [277, 147] width 23 height 4
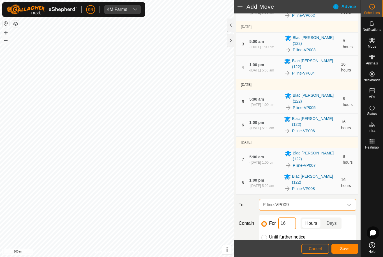
click at [290, 218] on input "16" at bounding box center [287, 224] width 18 height 12
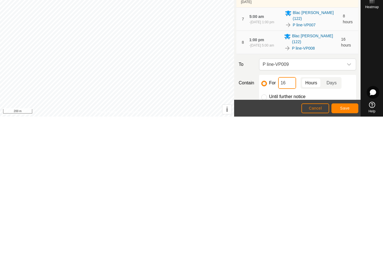
type input "1"
type input "8"
click at [344, 246] on span "Save" at bounding box center [345, 248] width 10 height 4
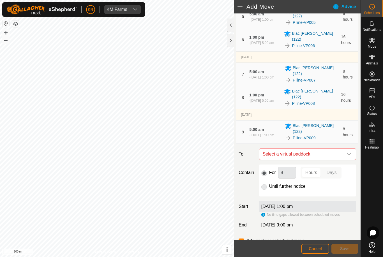
scroll to position [161, 0]
click at [351, 154] on icon "dropdown trigger" at bounding box center [349, 155] width 4 height 2
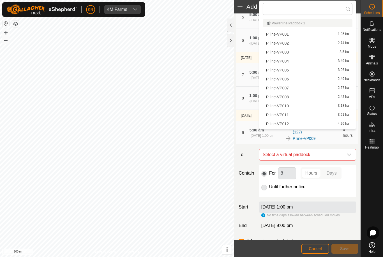
click at [316, 106] on div "P line-VP010 3.18 ha" at bounding box center [307, 106] width 83 height 4
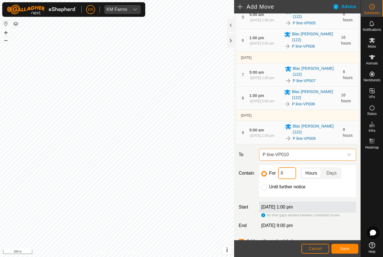
click at [291, 167] on input "8" at bounding box center [287, 173] width 18 height 12
click at [349, 246] on span "Save" at bounding box center [345, 248] width 10 height 4
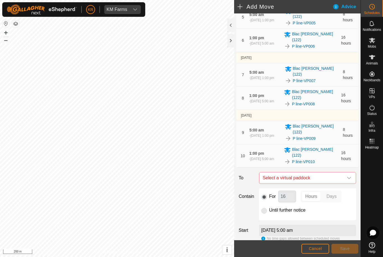
click at [346, 172] on div "dropdown trigger" at bounding box center [349, 177] width 11 height 11
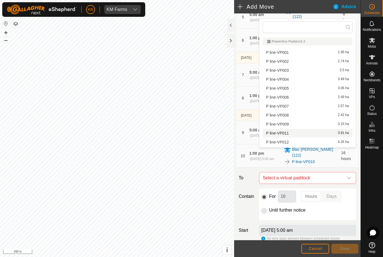
click at [301, 134] on div "P line-VP011 3.91 ha" at bounding box center [307, 133] width 83 height 4
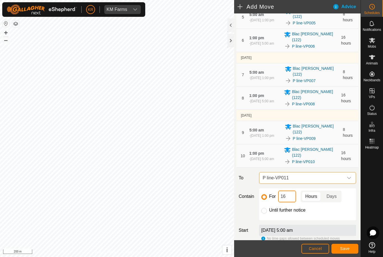
click at [291, 191] on input "16" at bounding box center [287, 197] width 18 height 12
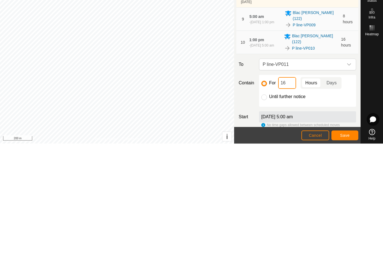
type input "1"
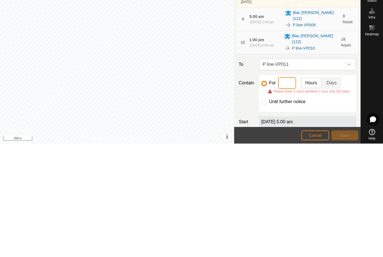
type input "8"
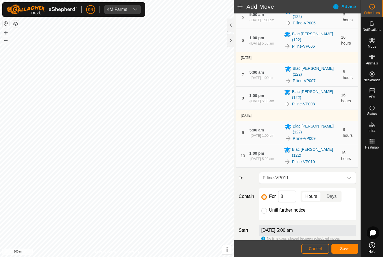
click at [345, 246] on span "Save" at bounding box center [345, 248] width 10 height 4
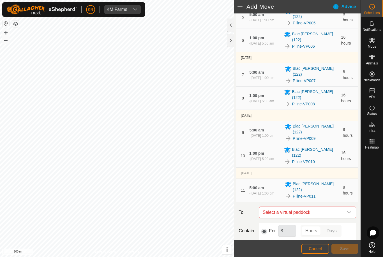
click at [349, 210] on icon "dropdown trigger" at bounding box center [349, 212] width 4 height 4
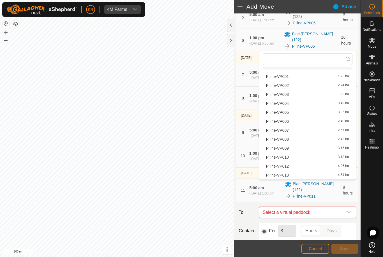
scroll to position [8, 0]
click at [295, 167] on div "P line-VP012 4.26 ha" at bounding box center [307, 166] width 83 height 4
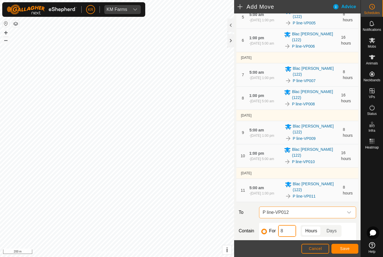
click at [287, 225] on input "8" at bounding box center [287, 231] width 18 height 12
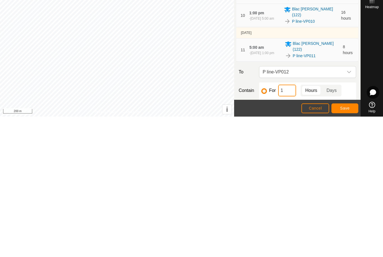
type input "16"
click at [345, 246] on span "Save" at bounding box center [345, 248] width 10 height 4
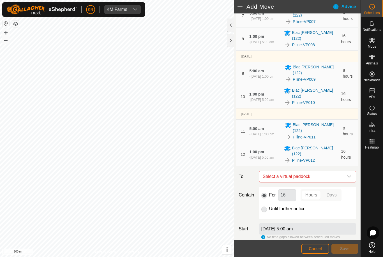
scroll to position [220, 0]
click at [351, 174] on icon "dropdown trigger" at bounding box center [349, 176] width 4 height 4
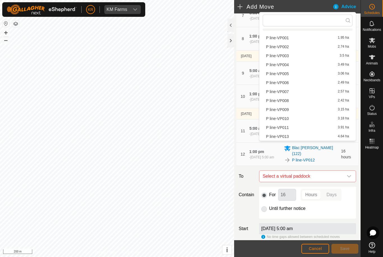
scroll to position [8, 0]
click at [322, 136] on div "P line-VP013 4.64 ha" at bounding box center [307, 137] width 83 height 4
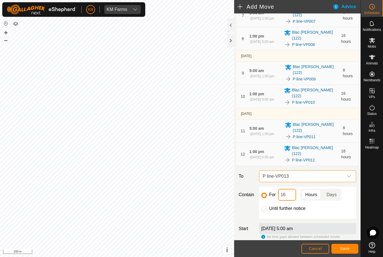
click at [291, 189] on input "16" at bounding box center [287, 195] width 18 height 12
click at [266, 206] on input "Until further notice" at bounding box center [264, 209] width 6 height 6
radio input "true"
checkbox input "false"
click at [346, 247] on span "Save" at bounding box center [345, 248] width 10 height 4
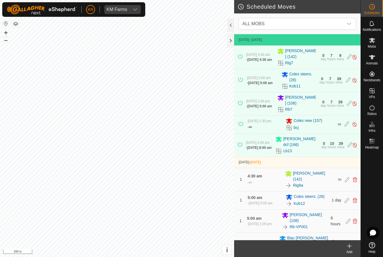
click at [346, 21] on div "dropdown trigger" at bounding box center [349, 23] width 11 height 11
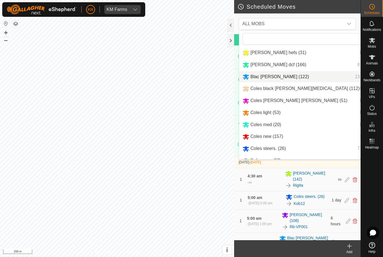
click at [260, 76] on span "Blac [PERSON_NAME] (122)" at bounding box center [279, 76] width 59 height 5
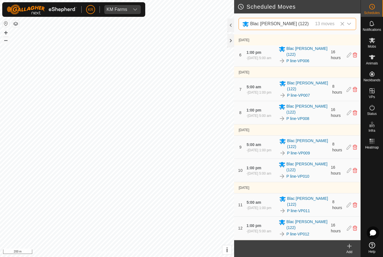
scroll to position [140, 0]
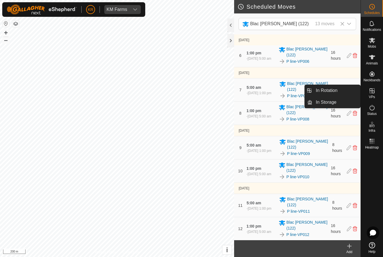
click at [342, 90] on link "In Rotation" at bounding box center [336, 90] width 48 height 11
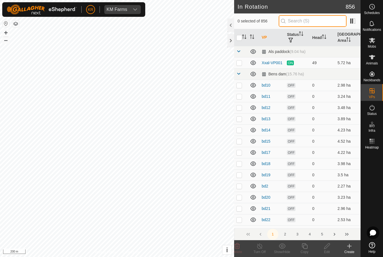
click at [322, 20] on input "text" at bounding box center [313, 21] width 68 height 12
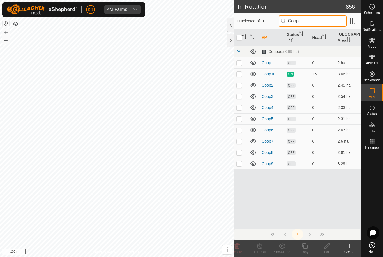
type input "Coop"
click at [241, 75] on p-checkbox at bounding box center [239, 74] width 6 height 4
checkbox input "true"
click at [309, 248] on copy-svg-icon at bounding box center [304, 246] width 22 height 7
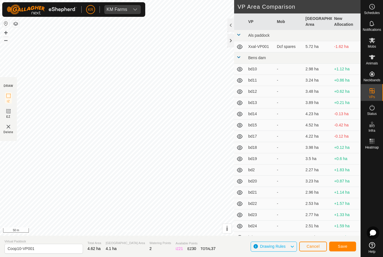
click at [347, 246] on span "Save" at bounding box center [343, 246] width 10 height 4
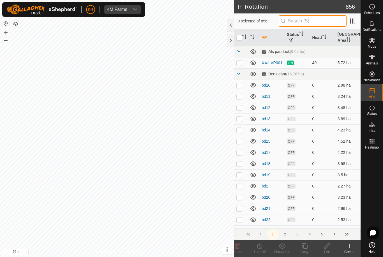
click at [314, 19] on input "text" at bounding box center [313, 21] width 68 height 12
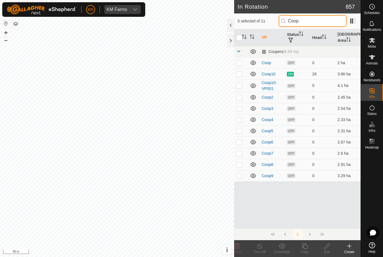
type input "Coop"
click at [236, 86] on td at bounding box center [240, 86] width 13 height 12
checkbox input "true"
click at [307, 247] on icon at bounding box center [305, 246] width 6 height 6
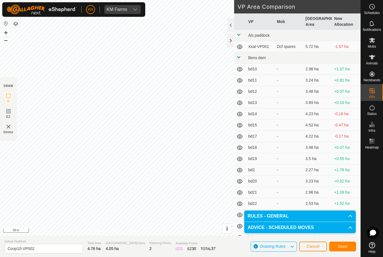
click at [346, 246] on span "Save" at bounding box center [343, 246] width 10 height 4
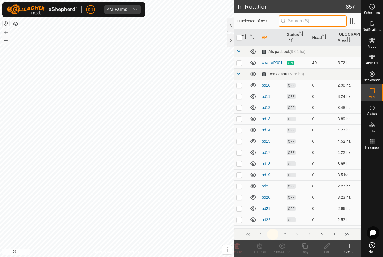
click at [320, 21] on input "text" at bounding box center [313, 21] width 68 height 12
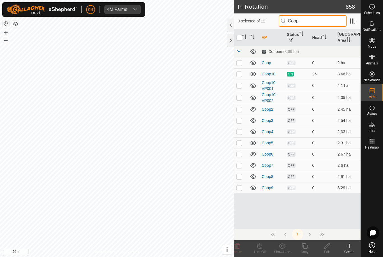
type input "Coop"
click at [244, 96] on td at bounding box center [240, 98] width 13 height 12
checkbox input "true"
click at [307, 248] on icon at bounding box center [305, 246] width 6 height 6
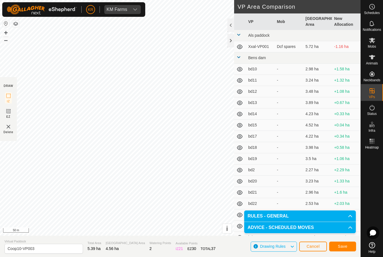
click at [344, 245] on span "Save" at bounding box center [343, 246] width 10 height 4
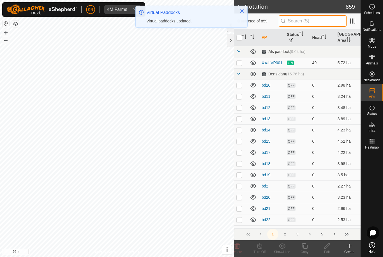
click at [335, 22] on input "text" at bounding box center [313, 21] width 68 height 12
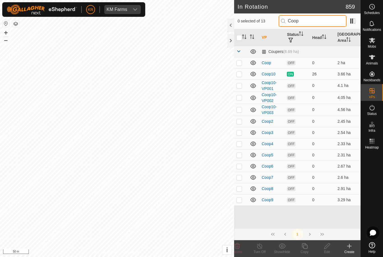
type input "Coop"
click at [239, 110] on p-checkbox at bounding box center [239, 109] width 6 height 4
checkbox input "true"
click at [305, 249] on icon at bounding box center [304, 246] width 7 height 7
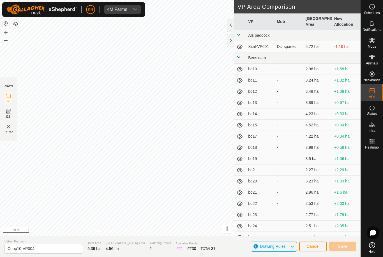
click at [306, 249] on button "Cancel" at bounding box center [313, 247] width 28 height 10
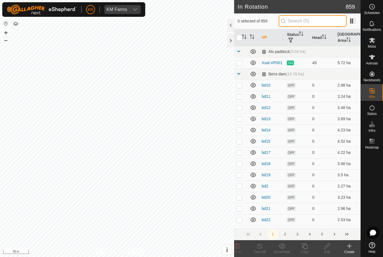
click at [319, 21] on input "text" at bounding box center [313, 21] width 68 height 12
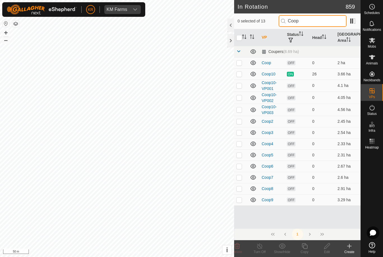
type input "Coop"
click at [238, 110] on p-checkbox at bounding box center [239, 109] width 6 height 4
checkbox input "true"
click at [305, 246] on icon at bounding box center [304, 246] width 7 height 7
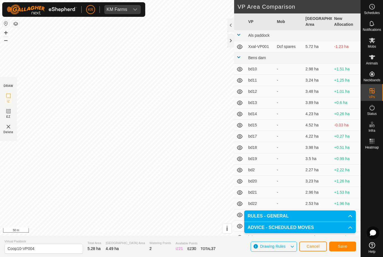
click at [349, 246] on button "Save" at bounding box center [342, 247] width 27 height 10
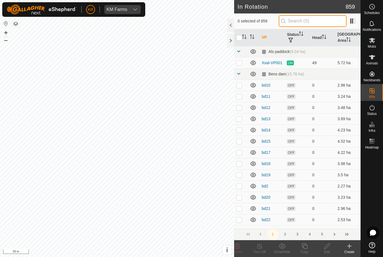
click at [317, 20] on input "text" at bounding box center [313, 21] width 68 height 12
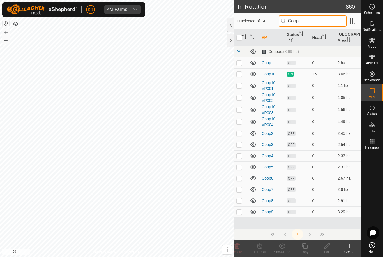
type input "Coop"
click at [239, 124] on p-checkbox at bounding box center [239, 121] width 6 height 4
checkbox input "true"
click at [306, 248] on icon at bounding box center [305, 246] width 6 height 6
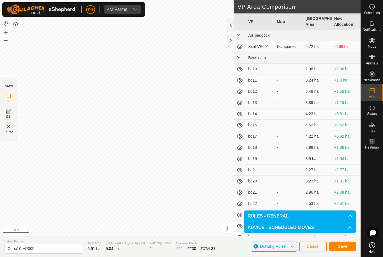
click at [344, 247] on span "Save" at bounding box center [343, 246] width 10 height 4
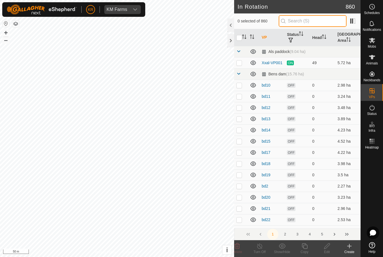
click at [328, 24] on input "text" at bounding box center [313, 21] width 68 height 12
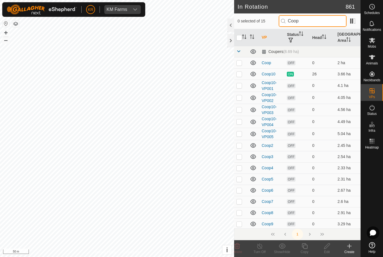
type input "Coop"
click at [241, 134] on p-checkbox at bounding box center [239, 134] width 6 height 4
checkbox input "true"
click at [307, 248] on icon at bounding box center [304, 246] width 7 height 7
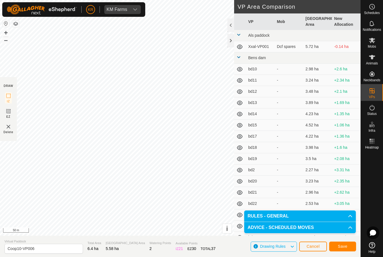
click at [347, 246] on span "Save" at bounding box center [343, 246] width 10 height 4
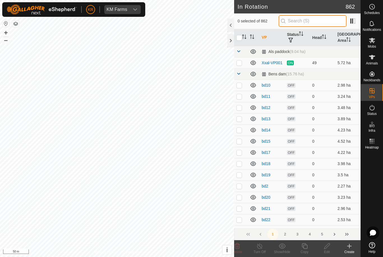
click at [305, 26] on input "text" at bounding box center [313, 21] width 68 height 12
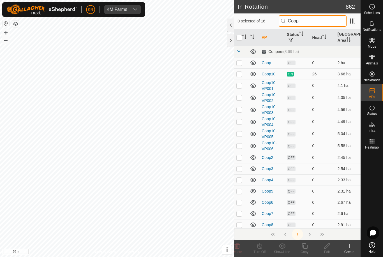
type input "Coop"
click at [240, 146] on p-checkbox at bounding box center [239, 146] width 6 height 4
checkbox input "true"
click at [307, 247] on icon at bounding box center [305, 246] width 6 height 6
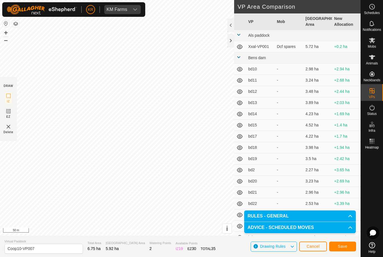
click at [342, 248] on span "Save" at bounding box center [343, 246] width 10 height 4
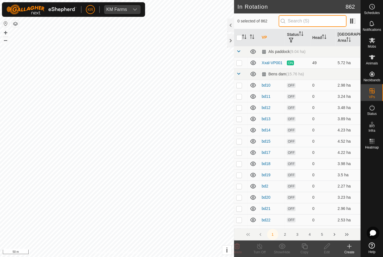
click at [317, 19] on input "text" at bounding box center [313, 21] width 68 height 12
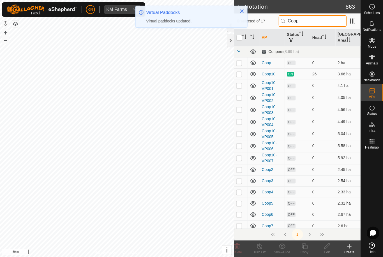
type input "Coop"
click at [241, 158] on p-checkbox at bounding box center [239, 158] width 6 height 4
checkbox input "true"
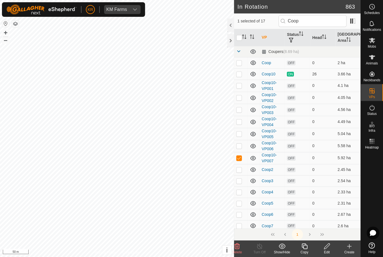
click at [305, 248] on icon at bounding box center [304, 246] width 7 height 7
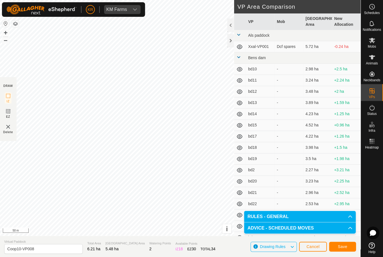
click at [349, 248] on button "Save" at bounding box center [342, 247] width 27 height 10
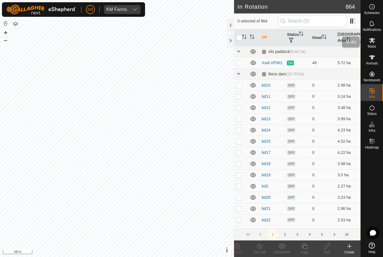
click at [374, 43] on icon at bounding box center [372, 40] width 7 height 7
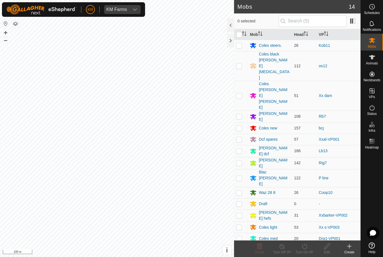
click at [240, 190] on p-checkbox at bounding box center [239, 192] width 6 height 4
checkbox input "true"
click at [303, 248] on icon at bounding box center [304, 246] width 7 height 7
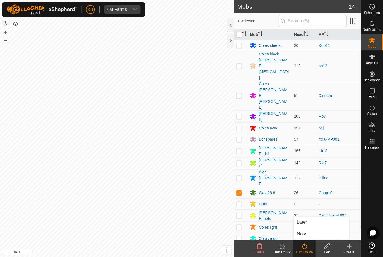
click at [307, 221] on link "Later" at bounding box center [322, 221] width 56 height 11
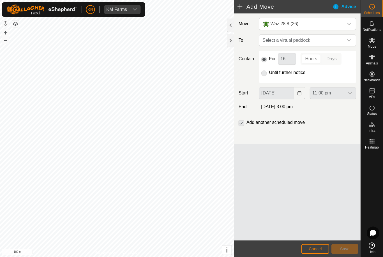
click at [342, 40] on span "Select a virtual paddock" at bounding box center [302, 40] width 83 height 11
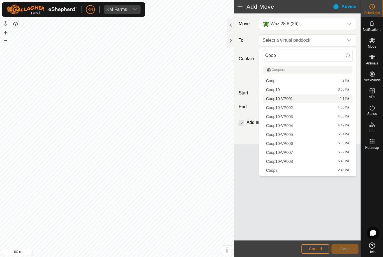
type input "Coop"
click at [312, 99] on div "Coop10-VP001 4.1 ha" at bounding box center [307, 99] width 83 height 4
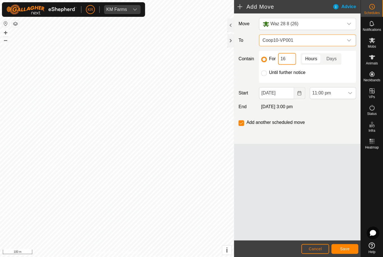
click at [293, 61] on input "16" at bounding box center [287, 59] width 18 height 12
type input "1"
type input "24"
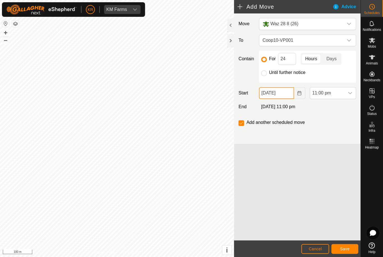
click at [291, 98] on input "18 Aug, 2025" at bounding box center [276, 93] width 35 height 12
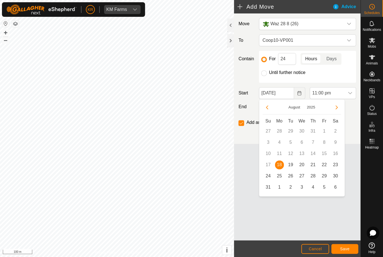
click at [289, 167] on span "19" at bounding box center [290, 164] width 9 height 9
type input "19 Aug, 2025"
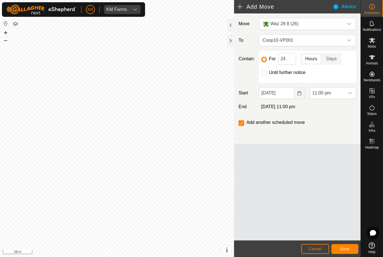
click at [349, 94] on icon "dropdown trigger" at bounding box center [350, 93] width 4 height 4
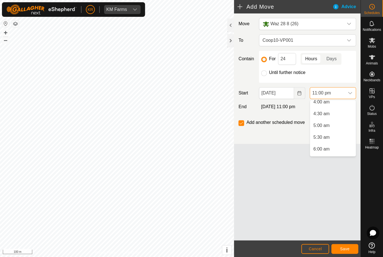
scroll to position [97, 0]
click at [331, 126] on li "5:00 am" at bounding box center [333, 126] width 46 height 11
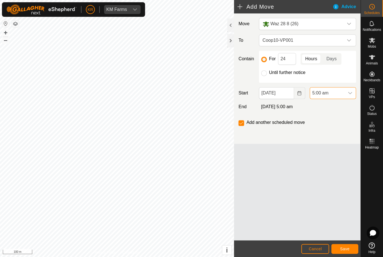
scroll to position [497, 0]
click at [345, 248] on span "Save" at bounding box center [345, 248] width 10 height 4
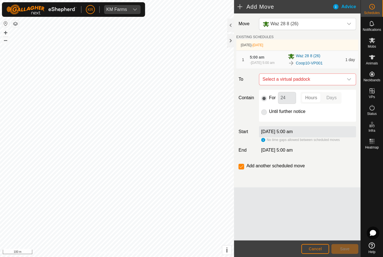
click at [350, 82] on icon "dropdown trigger" at bounding box center [349, 79] width 4 height 4
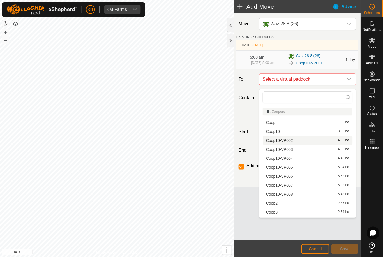
click at [304, 141] on div "Coop10-VP002 4.05 ha" at bounding box center [307, 141] width 83 height 4
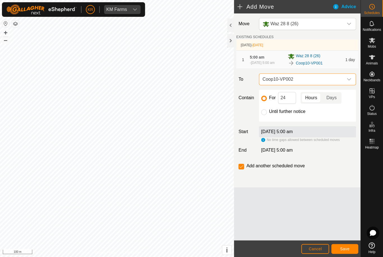
click at [345, 246] on span "Save" at bounding box center [345, 248] width 10 height 4
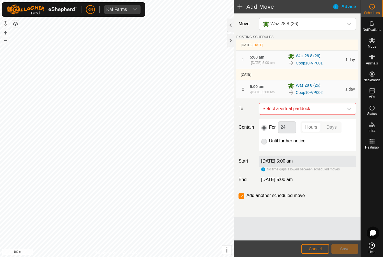
click at [352, 114] on div "dropdown trigger" at bounding box center [349, 108] width 11 height 11
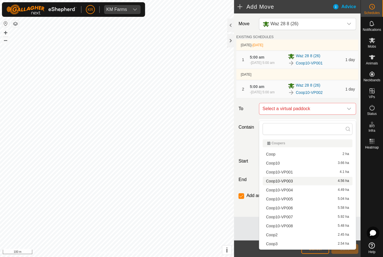
click at [295, 183] on div "Coop10-VP003 4.56 ha" at bounding box center [307, 181] width 83 height 4
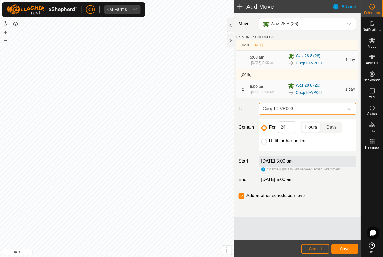
click at [349, 246] on span "Save" at bounding box center [345, 248] width 10 height 4
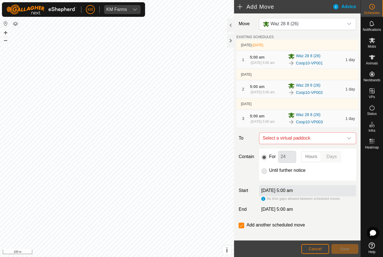
click at [349, 140] on icon "dropdown trigger" at bounding box center [349, 138] width 4 height 4
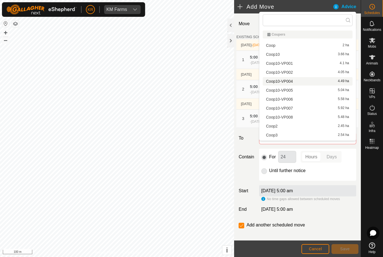
click at [320, 83] on div "Coop10-VP004 4.49 ha" at bounding box center [307, 81] width 83 height 4
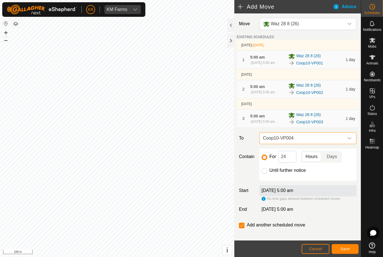
click at [347, 246] on span "Save" at bounding box center [345, 248] width 10 height 4
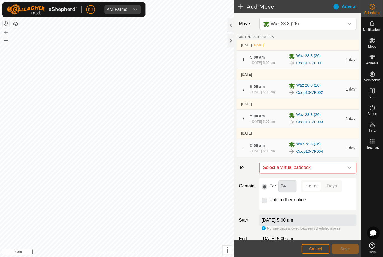
click at [348, 170] on icon "dropdown trigger" at bounding box center [349, 167] width 4 height 4
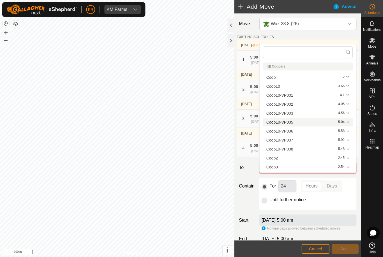
click at [308, 123] on div "Coop10-VP005 5.04 ha" at bounding box center [307, 122] width 83 height 4
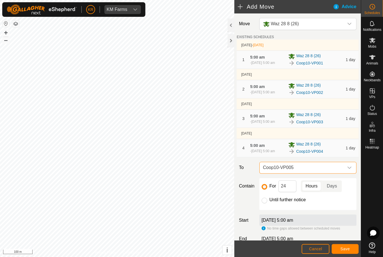
click at [348, 246] on span "Save" at bounding box center [345, 248] width 10 height 4
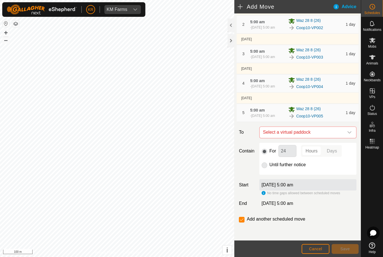
scroll to position [78, 0]
click at [346, 131] on div "dropdown trigger" at bounding box center [349, 132] width 11 height 11
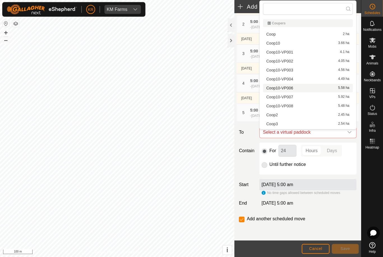
click at [318, 88] on div "Coop10-VP006 5.58 ha" at bounding box center [307, 88] width 83 height 4
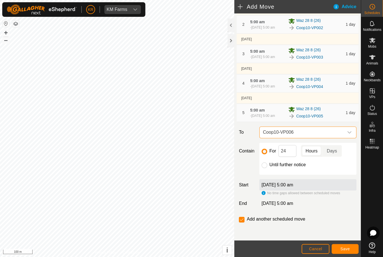
click at [345, 247] on span "Save" at bounding box center [345, 248] width 10 height 4
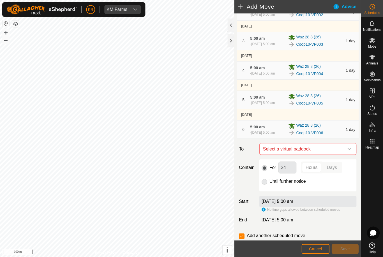
click at [349, 155] on div "dropdown trigger" at bounding box center [349, 148] width 11 height 11
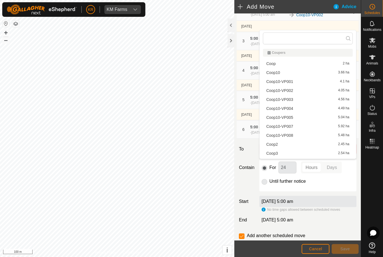
click at [310, 127] on div "Coop10-VP007 5.92 ha" at bounding box center [307, 127] width 83 height 4
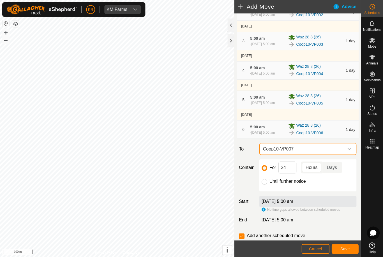
click at [349, 247] on span "Save" at bounding box center [345, 248] width 10 height 4
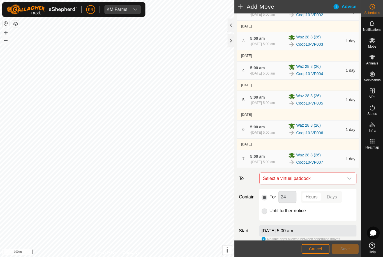
click at [347, 184] on div "dropdown trigger" at bounding box center [349, 178] width 11 height 11
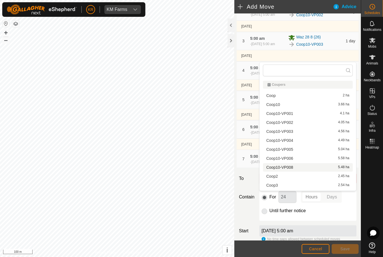
click at [296, 166] on div "Coop10-VP008 5.48 ha" at bounding box center [307, 167] width 83 height 4
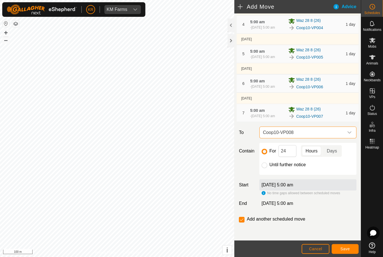
scroll to position [142, 0]
click at [264, 163] on input "Until further notice" at bounding box center [264, 165] width 6 height 6
radio input "true"
checkbox input "false"
click at [354, 249] on button "Save" at bounding box center [344, 249] width 27 height 10
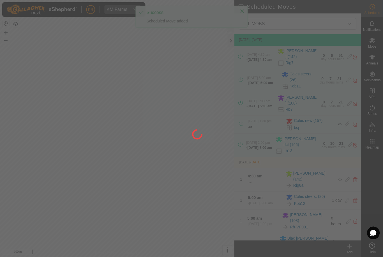
click at [354, 249] on div at bounding box center [191, 128] width 383 height 257
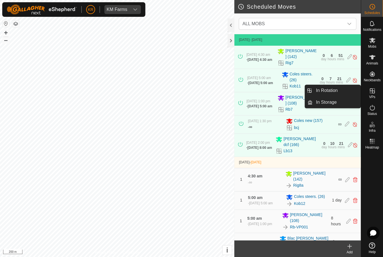
click at [347, 91] on link "In Rotation" at bounding box center [336, 90] width 48 height 11
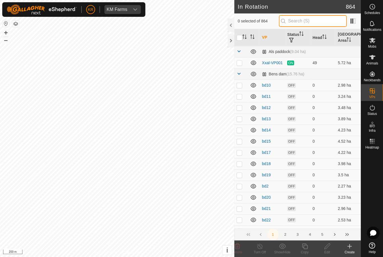
click at [327, 26] on input "text" at bounding box center [313, 21] width 68 height 12
type input "Os"
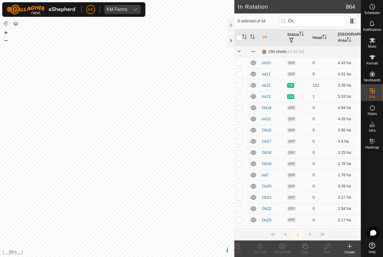
click at [237, 88] on td at bounding box center [240, 85] width 13 height 11
checkbox input "true"
click at [238, 110] on p-checkbox at bounding box center [239, 107] width 6 height 4
checkbox input "true"
click at [241, 86] on p-checkbox at bounding box center [239, 85] width 6 height 4
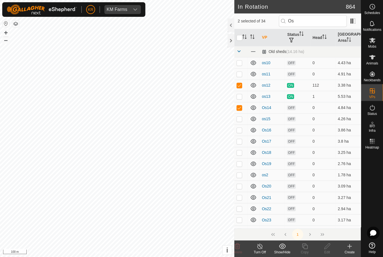
checkbox input "false"
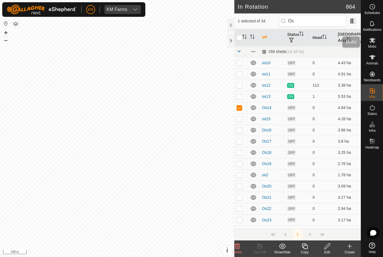
click at [375, 44] on es-mob-svg-icon at bounding box center [372, 40] width 10 height 9
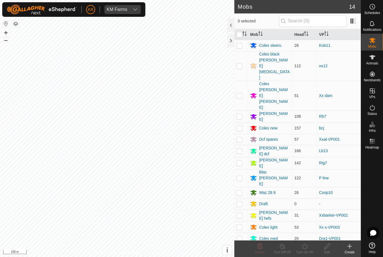
click at [241, 64] on p-checkbox at bounding box center [239, 66] width 6 height 4
checkbox input "true"
click at [304, 249] on icon at bounding box center [304, 246] width 5 height 6
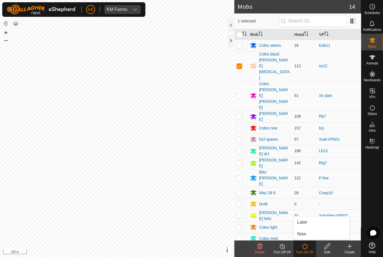
click at [308, 217] on link "Later" at bounding box center [322, 221] width 56 height 11
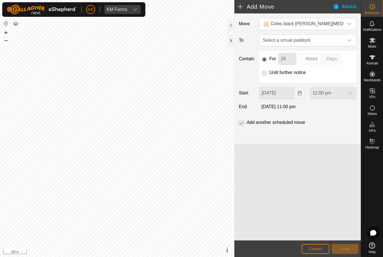
click at [346, 40] on div "dropdown trigger" at bounding box center [349, 40] width 11 height 11
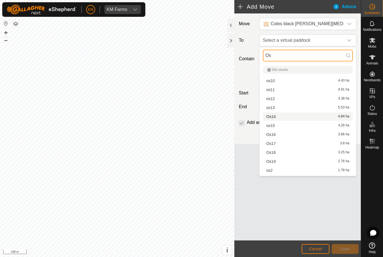
type input "Os"
click at [284, 118] on div "Os14 4.84 ha" at bounding box center [307, 117] width 83 height 4
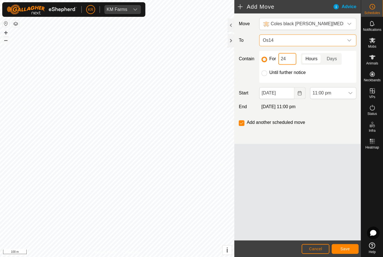
click at [286, 61] on input "24" at bounding box center [287, 59] width 18 height 12
type input "2"
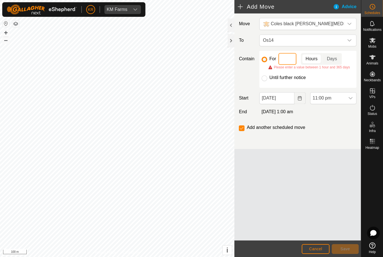
type input "4"
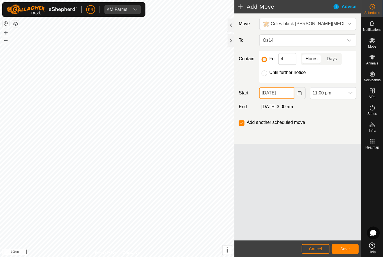
click at [290, 94] on input "18 Aug, 2025" at bounding box center [276, 93] width 35 height 12
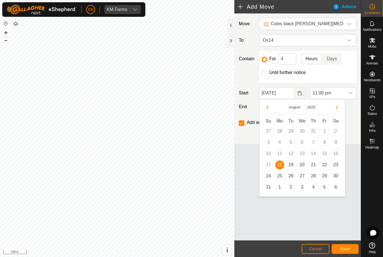
click at [291, 166] on span "19" at bounding box center [290, 164] width 9 height 9
type input "19 Aug, 2025"
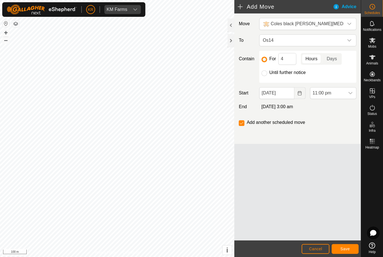
click at [344, 93] on span "11:00 pm" at bounding box center [327, 92] width 34 height 11
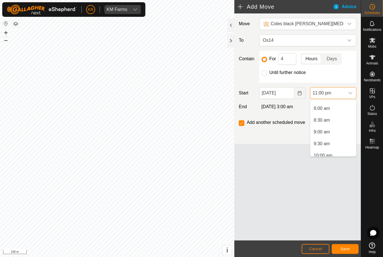
click at [338, 110] on li "8:00 am" at bounding box center [333, 108] width 46 height 11
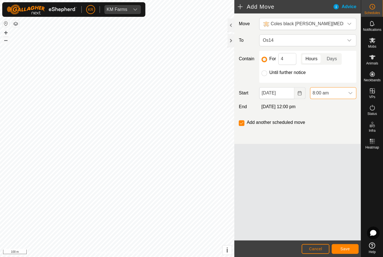
scroll to position [497, 0]
click at [347, 247] on span "Save" at bounding box center [345, 248] width 10 height 4
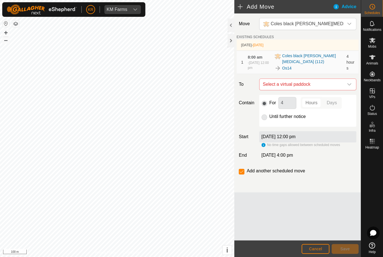
click at [347, 85] on icon "dropdown trigger" at bounding box center [349, 84] width 4 height 4
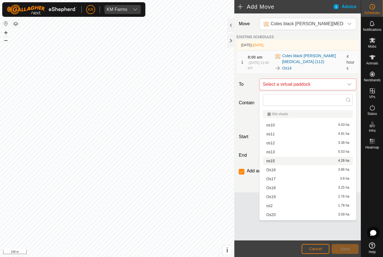
click at [280, 160] on div "os15 4.26 ha" at bounding box center [307, 161] width 83 height 4
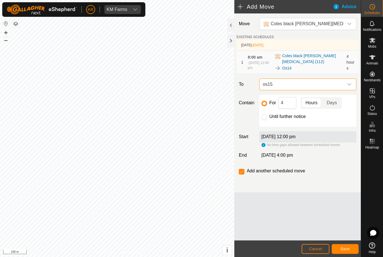
click at [344, 248] on span "Save" at bounding box center [345, 248] width 10 height 4
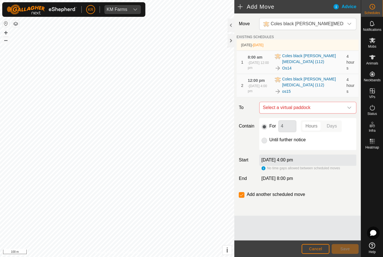
click at [346, 109] on div "dropdown trigger" at bounding box center [349, 107] width 11 height 11
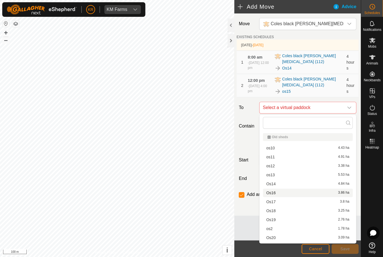
click at [283, 193] on div "Os16 3.86 ha" at bounding box center [307, 193] width 83 height 4
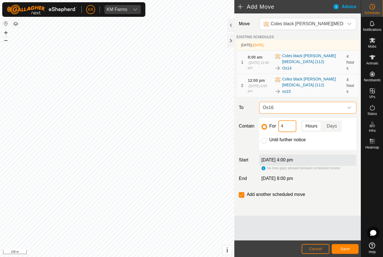
click at [291, 127] on input "4" at bounding box center [287, 126] width 18 height 12
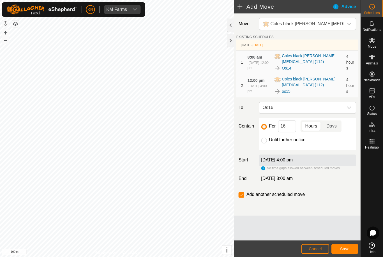
click at [344, 248] on span "Save" at bounding box center [345, 248] width 10 height 4
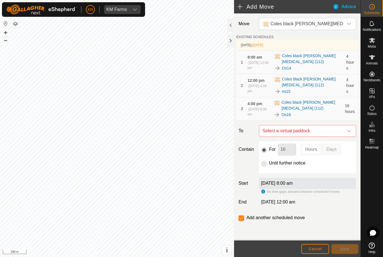
click at [349, 128] on div "dropdown trigger" at bounding box center [349, 130] width 11 height 11
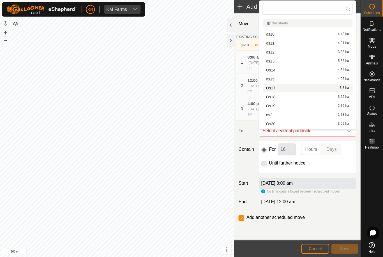
click at [315, 86] on div "Os17 3.8 ha" at bounding box center [307, 88] width 83 height 4
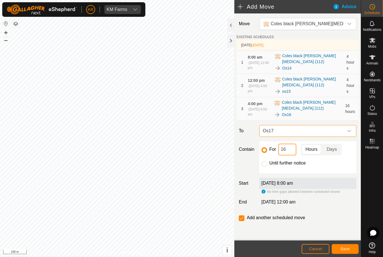
click at [291, 148] on input "16" at bounding box center [287, 150] width 18 height 12
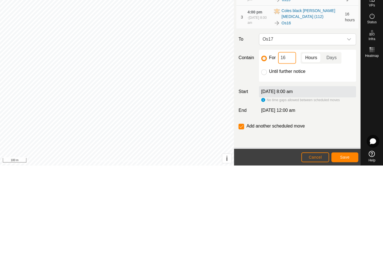
type input "1"
type input "4"
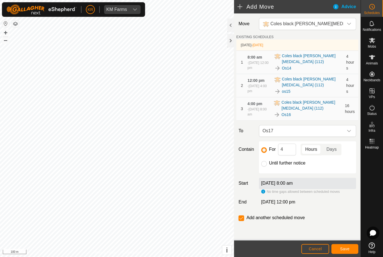
click at [345, 246] on span "Save" at bounding box center [345, 248] width 10 height 4
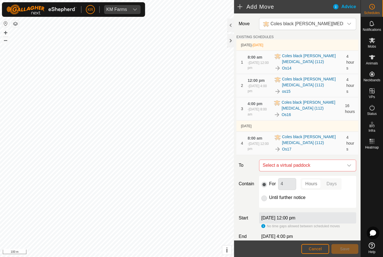
click at [347, 166] on icon "dropdown trigger" at bounding box center [349, 165] width 4 height 4
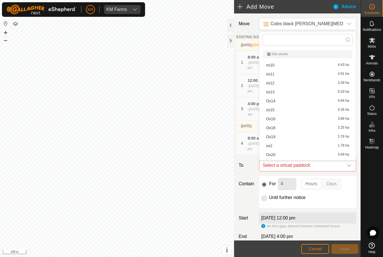
click at [286, 130] on div "Os18 3.25 ha" at bounding box center [307, 128] width 83 height 4
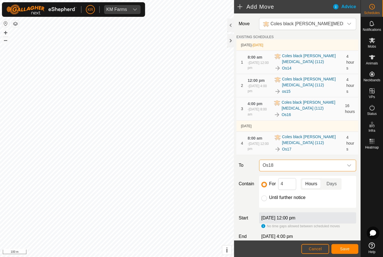
click at [342, 247] on span "Save" at bounding box center [345, 248] width 10 height 4
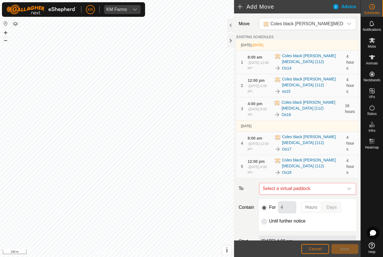
click at [347, 190] on icon "dropdown trigger" at bounding box center [349, 188] width 4 height 4
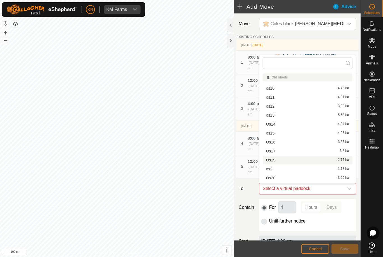
click at [287, 161] on div "Os19 2.76 ha" at bounding box center [307, 160] width 83 height 4
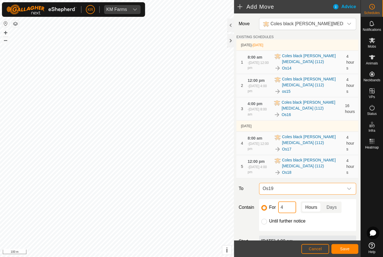
click at [291, 207] on input "4" at bounding box center [287, 207] width 18 height 12
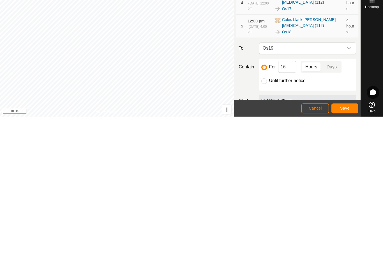
click at [347, 246] on span "Save" at bounding box center [345, 248] width 10 height 4
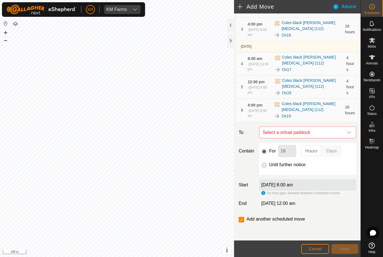
scroll to position [80, 0]
click at [343, 130] on span "Select a virtual paddock" at bounding box center [302, 132] width 83 height 11
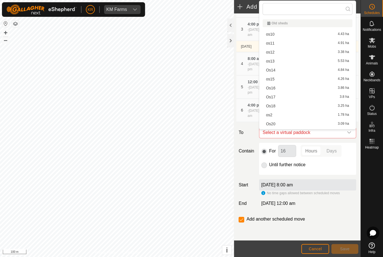
click at [312, 123] on div "Os20 3.09 ha" at bounding box center [307, 124] width 83 height 4
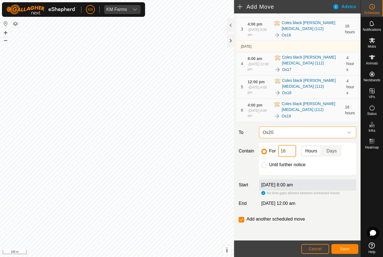
click at [292, 153] on input "16" at bounding box center [287, 151] width 18 height 12
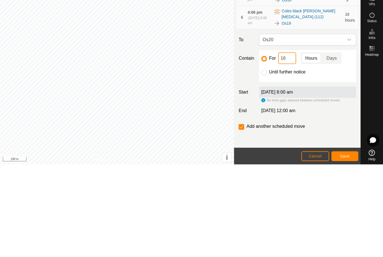
type input "1"
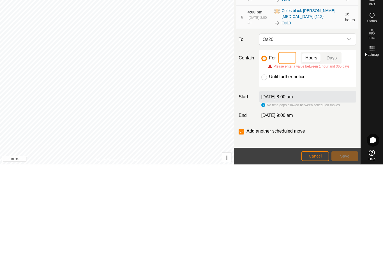
type input "4"
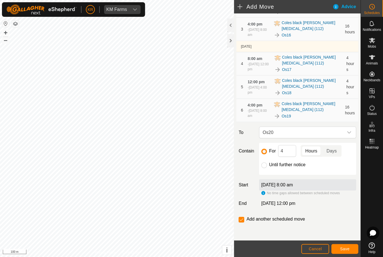
click at [347, 246] on button "Save" at bounding box center [344, 249] width 27 height 10
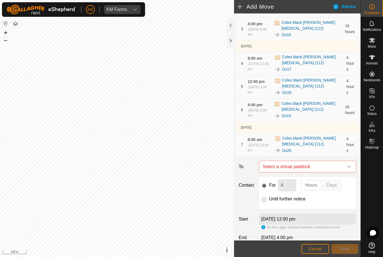
click at [348, 169] on icon "dropdown trigger" at bounding box center [349, 166] width 4 height 4
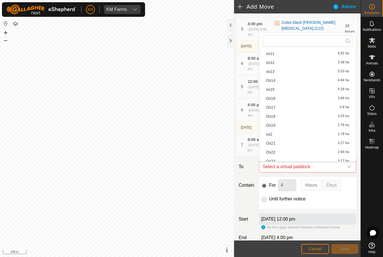
scroll to position [26, 0]
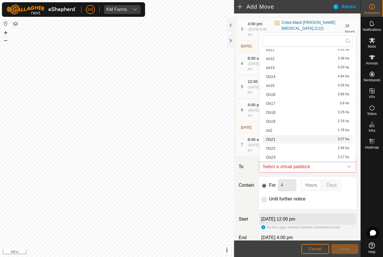
click at [290, 141] on div "Os21 3.27 ha" at bounding box center [307, 139] width 83 height 4
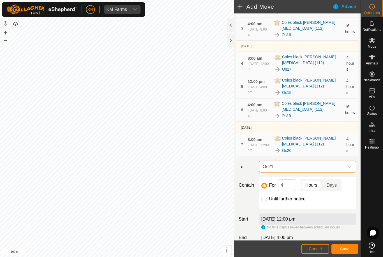
click at [343, 247] on span "Save" at bounding box center [345, 248] width 10 height 4
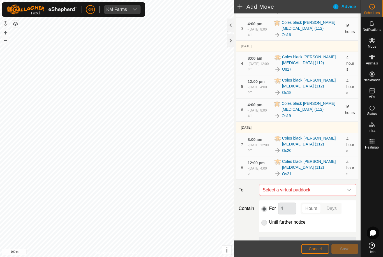
click at [347, 190] on icon "dropdown trigger" at bounding box center [349, 190] width 4 height 4
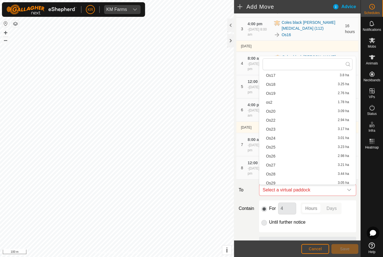
scroll to position [88, 0]
click at [302, 111] on div "Os22 2.94 ha" at bounding box center [307, 109] width 83 height 4
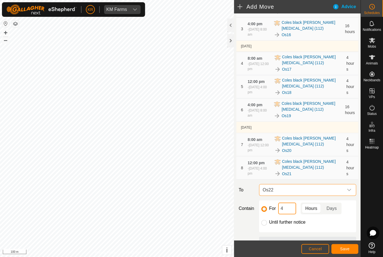
click at [292, 207] on input "4" at bounding box center [287, 208] width 18 height 12
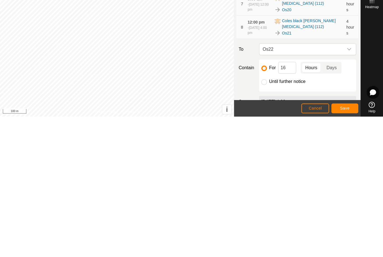
click at [348, 244] on button "Save" at bounding box center [344, 249] width 27 height 10
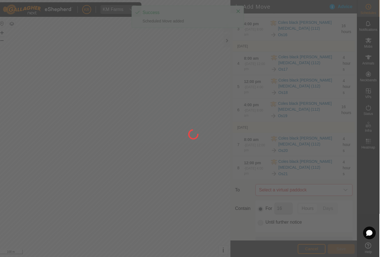
scroll to position [0, 0]
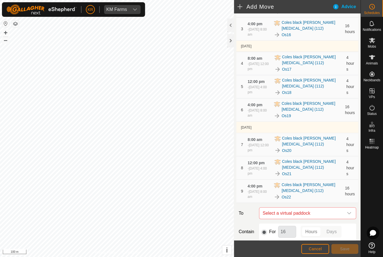
click at [347, 214] on icon "dropdown trigger" at bounding box center [349, 213] width 4 height 4
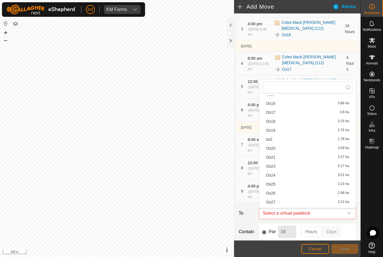
scroll to position [73, 0]
click at [282, 158] on div "Os23 3.17 ha" at bounding box center [307, 157] width 83 height 4
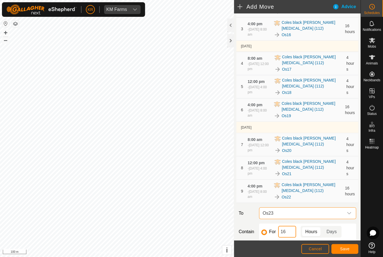
click at [288, 229] on input "16" at bounding box center [287, 232] width 18 height 12
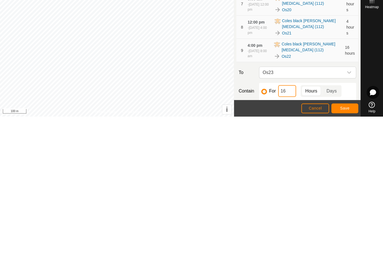
type input "1"
type input "4"
click at [346, 246] on span "Save" at bounding box center [345, 248] width 10 height 4
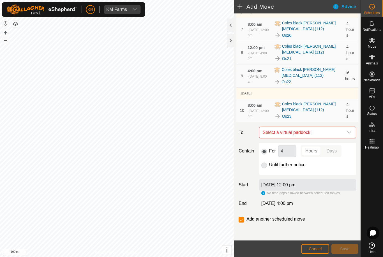
scroll to position [195, 0]
click at [348, 133] on icon "dropdown trigger" at bounding box center [349, 132] width 4 height 4
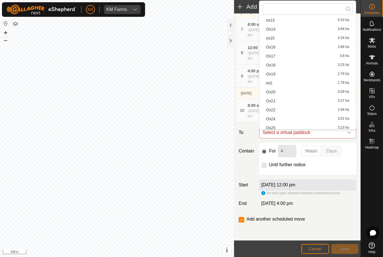
scroll to position [51, 0]
click at [287, 109] on div "Os24 3.01 ha" at bounding box center [307, 109] width 83 height 4
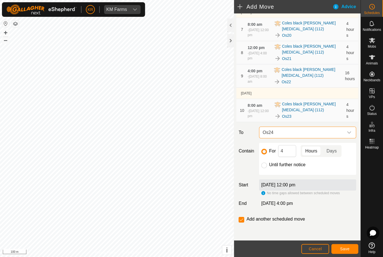
click at [347, 247] on span "Save" at bounding box center [345, 248] width 10 height 4
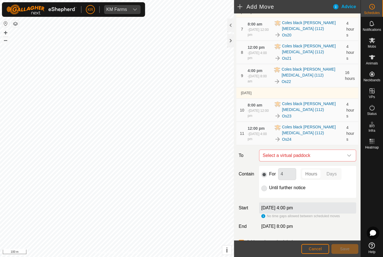
click at [347, 156] on icon "dropdown trigger" at bounding box center [349, 155] width 4 height 4
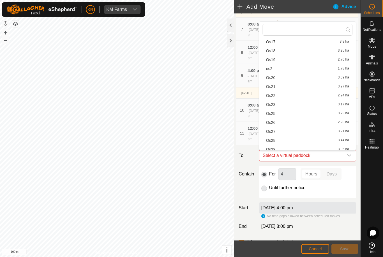
scroll to position [78, 0]
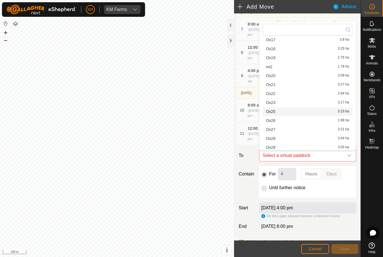
click at [283, 113] on div "Os25 3.23 ha" at bounding box center [307, 112] width 83 height 4
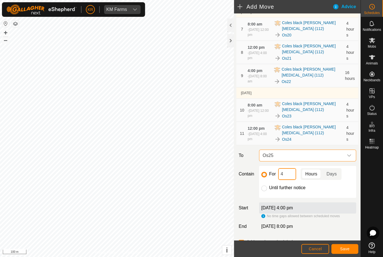
click at [292, 175] on input "4" at bounding box center [287, 174] width 18 height 12
click at [349, 248] on span "Save" at bounding box center [345, 248] width 10 height 4
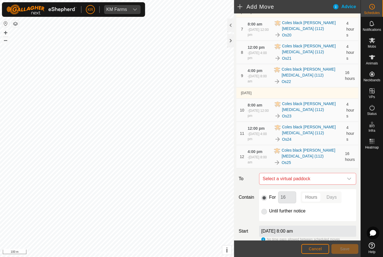
click at [342, 176] on span "Select a virtual paddock" at bounding box center [302, 178] width 83 height 11
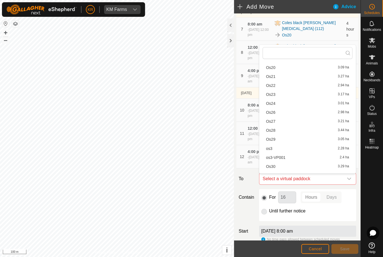
scroll to position [113, 0]
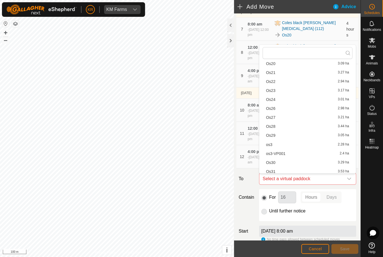
click at [291, 109] on div "Os26 2.98 ha" at bounding box center [307, 109] width 83 height 4
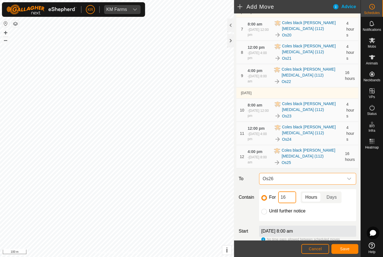
click at [292, 197] on input "16" at bounding box center [287, 197] width 18 height 12
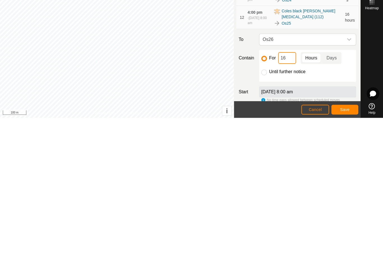
type input "1"
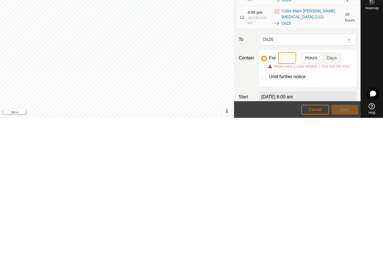
type input "4"
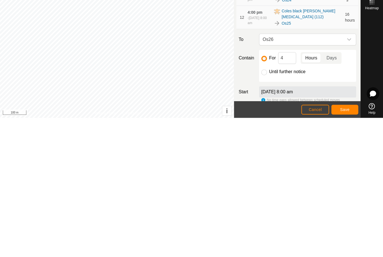
click at [348, 246] on span "Save" at bounding box center [345, 248] width 10 height 4
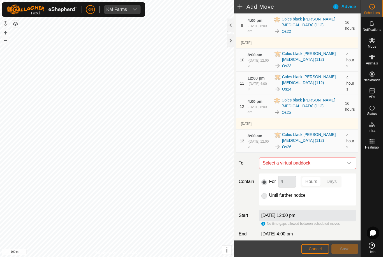
scroll to position [252, 0]
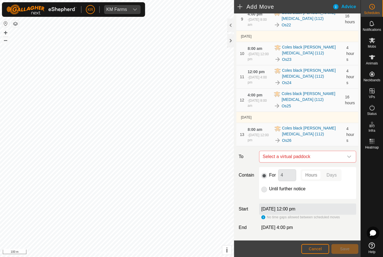
click at [349, 158] on icon "dropdown trigger" at bounding box center [349, 157] width 4 height 2
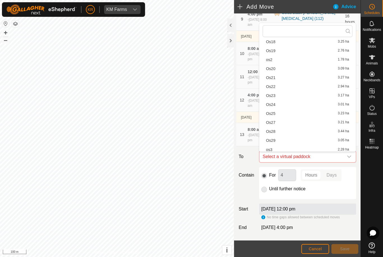
scroll to position [88, 0]
click at [297, 122] on div "Os27 3.21 ha" at bounding box center [307, 121] width 83 height 4
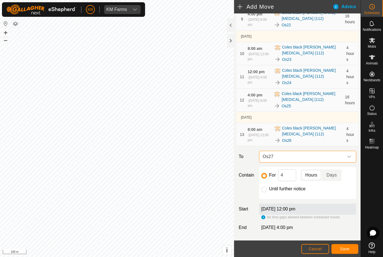
click at [343, 245] on button "Save" at bounding box center [344, 249] width 27 height 10
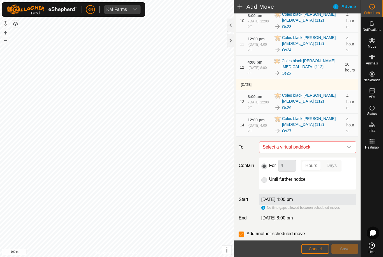
scroll to position [287, 0]
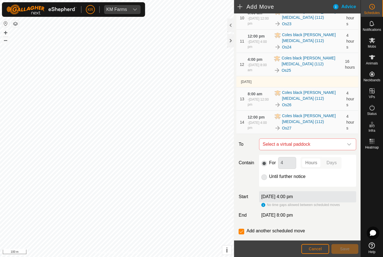
click at [348, 144] on icon "dropdown trigger" at bounding box center [349, 144] width 4 height 4
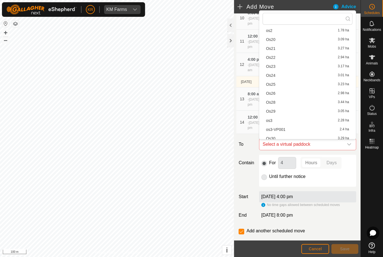
scroll to position [104, 0]
click at [303, 102] on div "Os28 3.44 ha" at bounding box center [307, 102] width 83 height 4
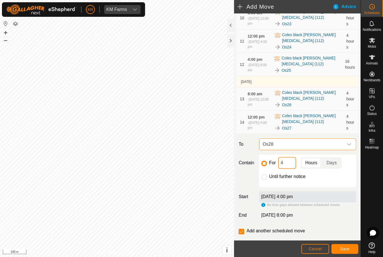
click at [288, 164] on input "4" at bounding box center [287, 163] width 18 height 12
click at [345, 245] on button "Save" at bounding box center [344, 249] width 27 height 10
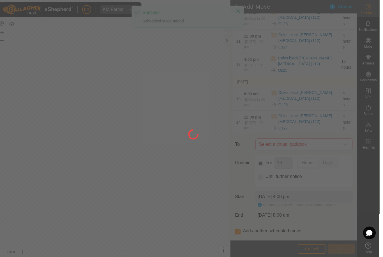
scroll to position [0, 0]
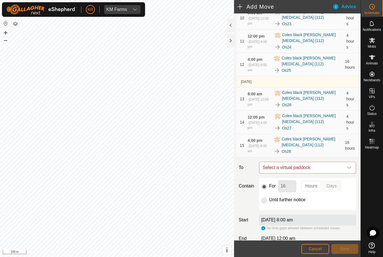
click at [347, 168] on icon "dropdown trigger" at bounding box center [349, 167] width 4 height 4
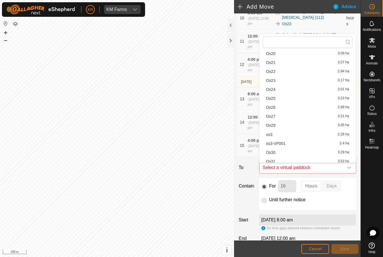
scroll to position [113, 0]
click at [297, 124] on div "Os29 3.05 ha" at bounding box center [307, 125] width 83 height 4
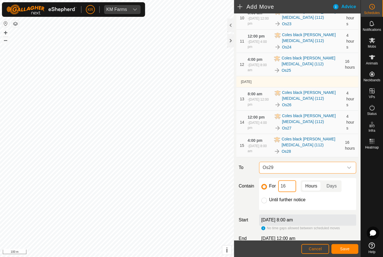
click at [291, 188] on input "16" at bounding box center [287, 186] width 18 height 12
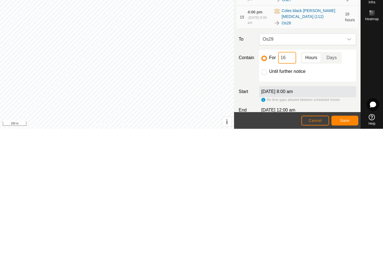
type input "1"
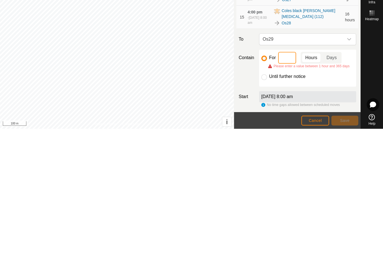
type input "4"
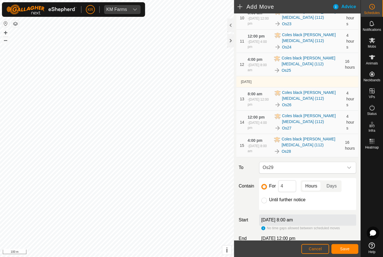
click at [345, 245] on button "Save" at bounding box center [344, 249] width 27 height 10
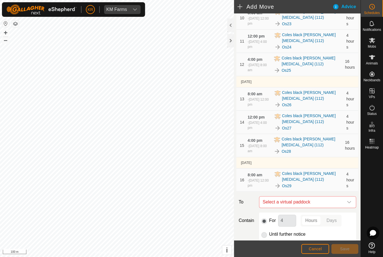
click at [348, 203] on icon "dropdown trigger" at bounding box center [349, 202] width 4 height 4
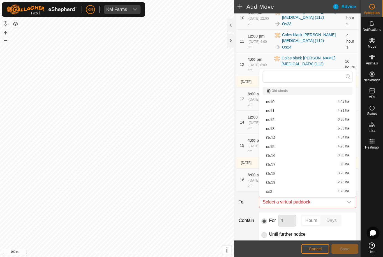
click at [350, 225] on div "For 4 Hours Days" at bounding box center [307, 221] width 93 height 12
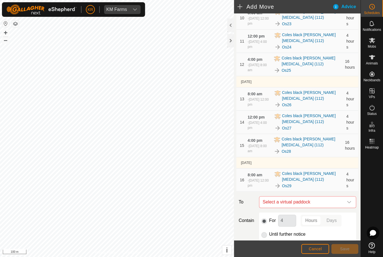
click at [342, 199] on span "Select a virtual paddock" at bounding box center [302, 202] width 83 height 11
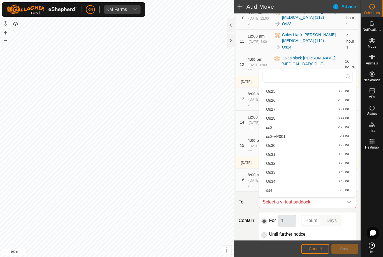
scroll to position [153, 0]
click at [279, 147] on div "Os30 3.29 ha" at bounding box center [307, 146] width 83 height 4
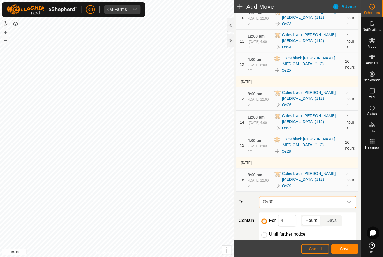
click at [347, 248] on span "Save" at bounding box center [345, 248] width 10 height 4
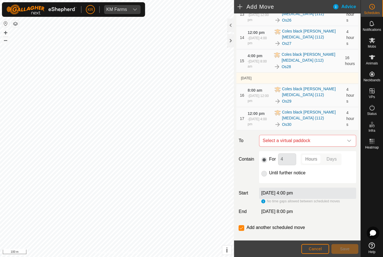
scroll to position [375, 0]
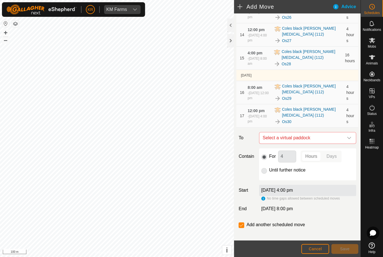
click at [347, 139] on icon "dropdown trigger" at bounding box center [349, 138] width 4 height 4
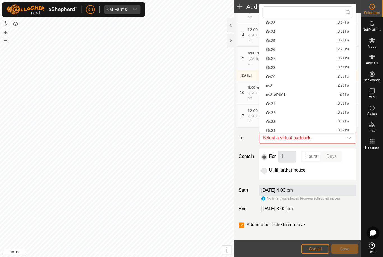
scroll to position [141, 0]
click at [296, 105] on div "Os31 3.53 ha" at bounding box center [307, 103] width 83 height 4
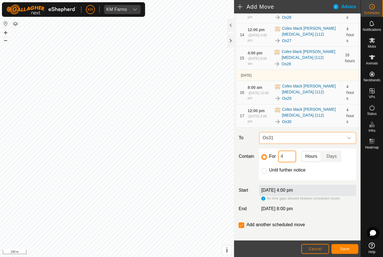
click at [292, 158] on input "4" at bounding box center [287, 157] width 18 height 12
click at [351, 251] on button "Save" at bounding box center [344, 249] width 27 height 10
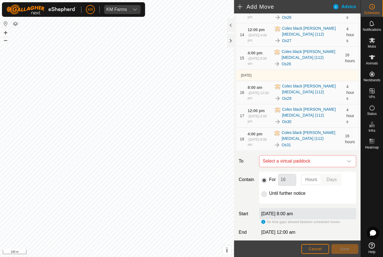
click at [346, 163] on div "dropdown trigger" at bounding box center [349, 161] width 11 height 11
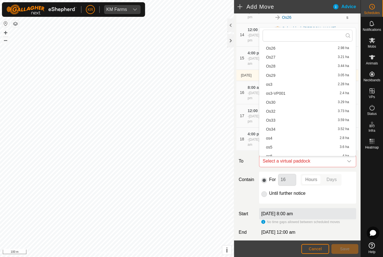
scroll to position [166, 0]
click at [292, 112] on div "Os32 3.73 ha" at bounding box center [307, 111] width 83 height 4
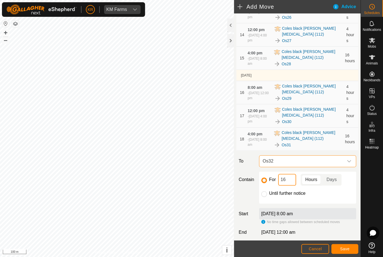
click at [291, 181] on input "16" at bounding box center [287, 180] width 18 height 12
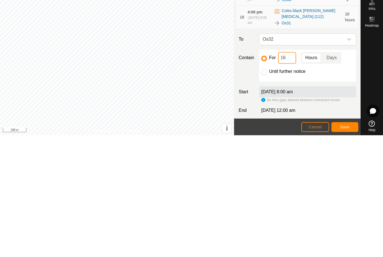
type input "1"
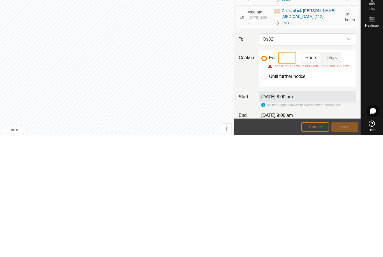
type input "4"
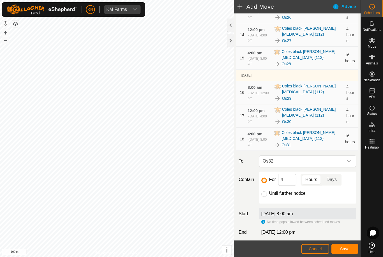
click at [347, 247] on span "Save" at bounding box center [345, 248] width 10 height 4
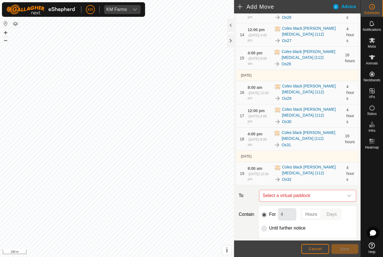
click at [342, 193] on span "Select a virtual paddock" at bounding box center [302, 195] width 83 height 11
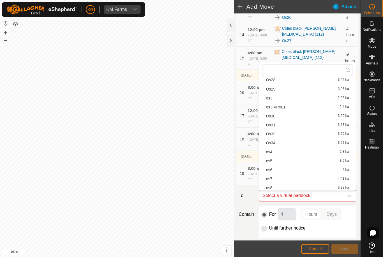
scroll to position [187, 0]
click at [286, 133] on div "Os33 3.59 ha" at bounding box center [307, 133] width 83 height 4
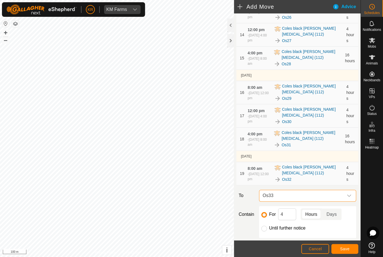
click at [347, 247] on span "Save" at bounding box center [345, 248] width 10 height 4
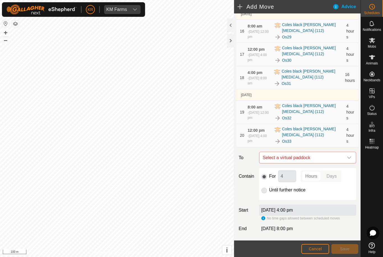
scroll to position [437, 0]
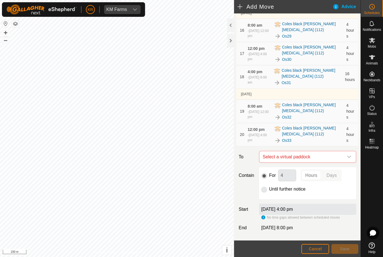
click at [347, 156] on icon "dropdown trigger" at bounding box center [349, 157] width 4 height 4
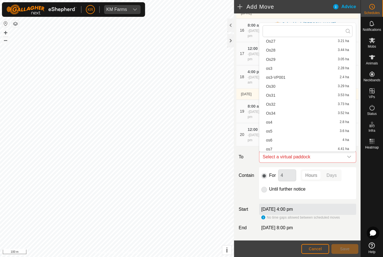
scroll to position [180, 0]
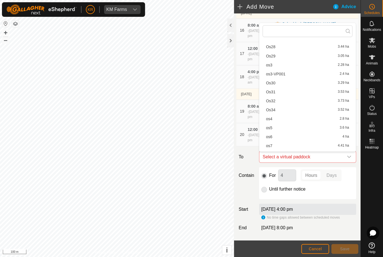
click at [286, 110] on div "Os34 3.52 ha" at bounding box center [307, 110] width 83 height 4
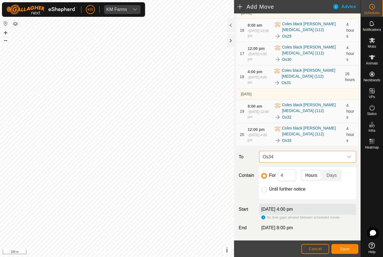
click at [264, 191] on input "Until further notice" at bounding box center [264, 190] width 6 height 6
radio input "true"
checkbox input "false"
click at [346, 248] on span "Save" at bounding box center [345, 248] width 10 height 4
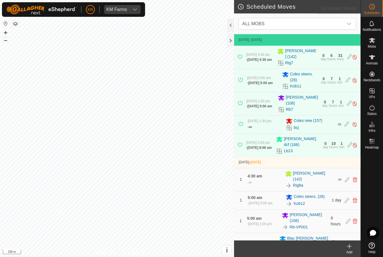
click at [377, 14] on span "Schedules" at bounding box center [372, 12] width 16 height 3
click at [343, 21] on span "ALL MOBS" at bounding box center [291, 23] width 103 height 11
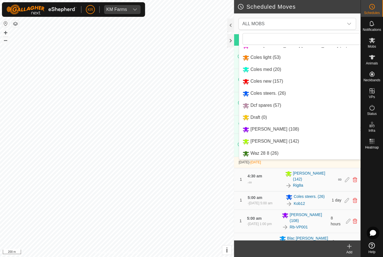
scroll to position [59, 0]
click at [295, 130] on div "[PERSON_NAME] (108) 14 moves" at bounding box center [316, 129] width 146 height 7
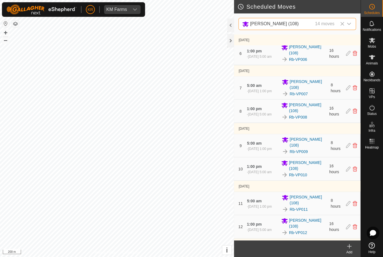
scroll to position [177, 0]
click at [351, 22] on icon "dropdown trigger" at bounding box center [349, 24] width 4 height 4
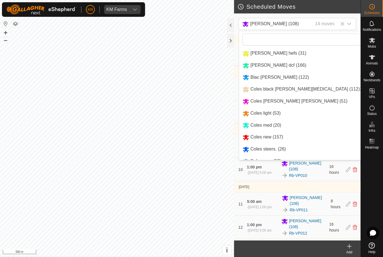
scroll to position [0, 0]
click at [306, 66] on div "[PERSON_NAME] dcf (166) 8 moves" at bounding box center [316, 65] width 146 height 7
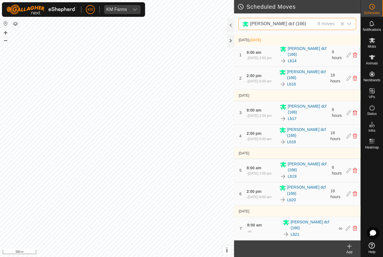
scroll to position [19, 0]
